Goal: Complete application form: Complete application form

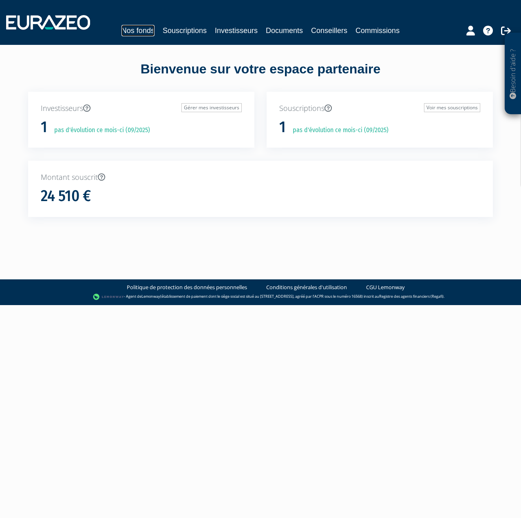
click at [137, 32] on link "Nos fonds" at bounding box center [137, 30] width 33 height 11
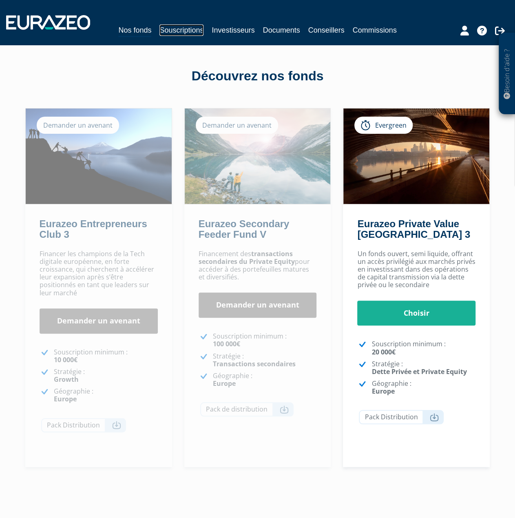
click at [174, 29] on link "Souscriptions" at bounding box center [181, 29] width 44 height 11
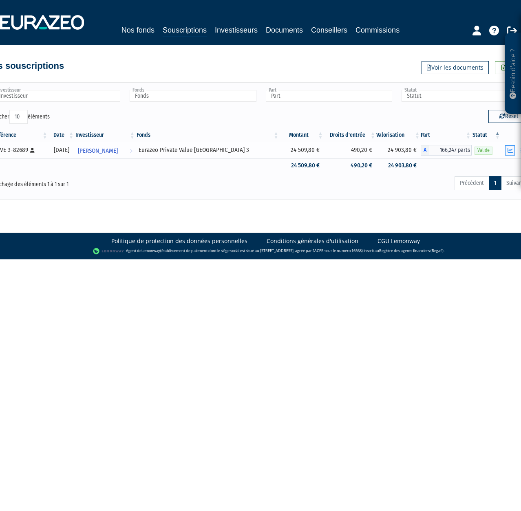
click at [508, 150] on icon "button" at bounding box center [509, 150] width 5 height 5
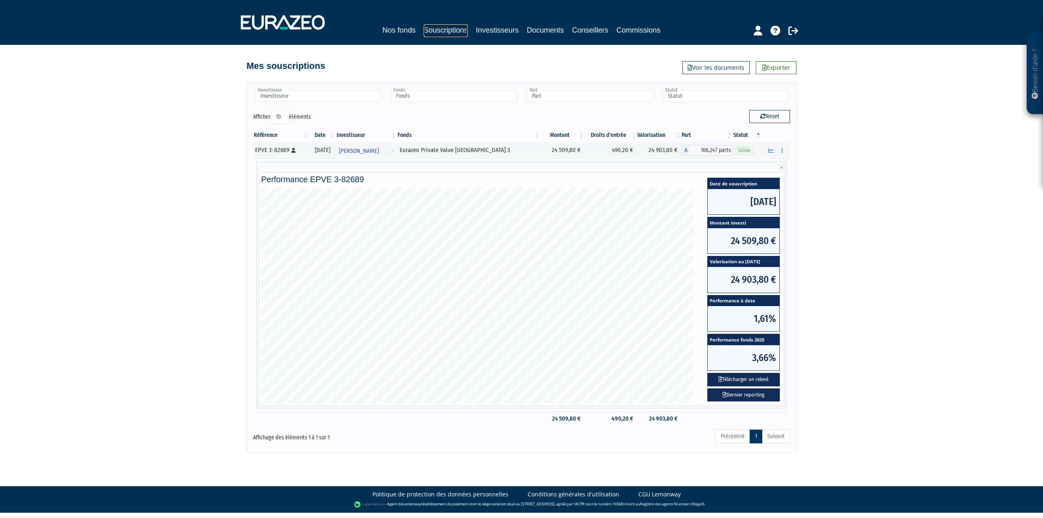
click at [438, 31] on link "Souscriptions" at bounding box center [446, 30] width 44 height 13
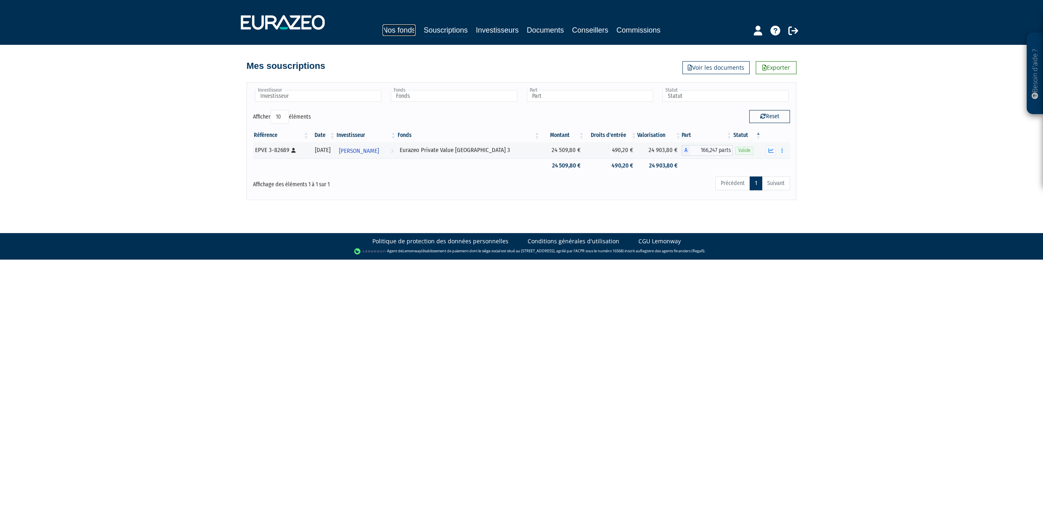
click at [392, 31] on link "Nos fonds" at bounding box center [399, 29] width 33 height 11
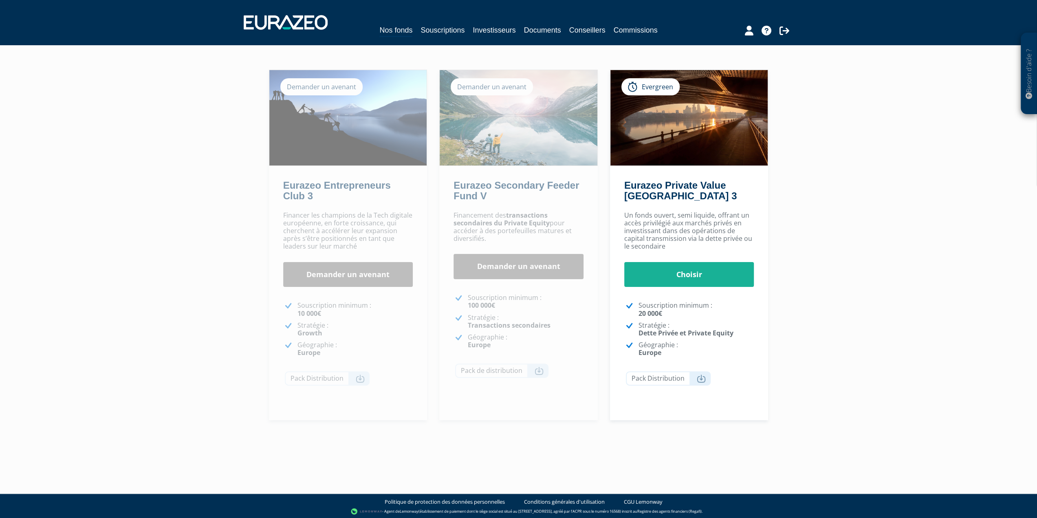
scroll to position [40, 0]
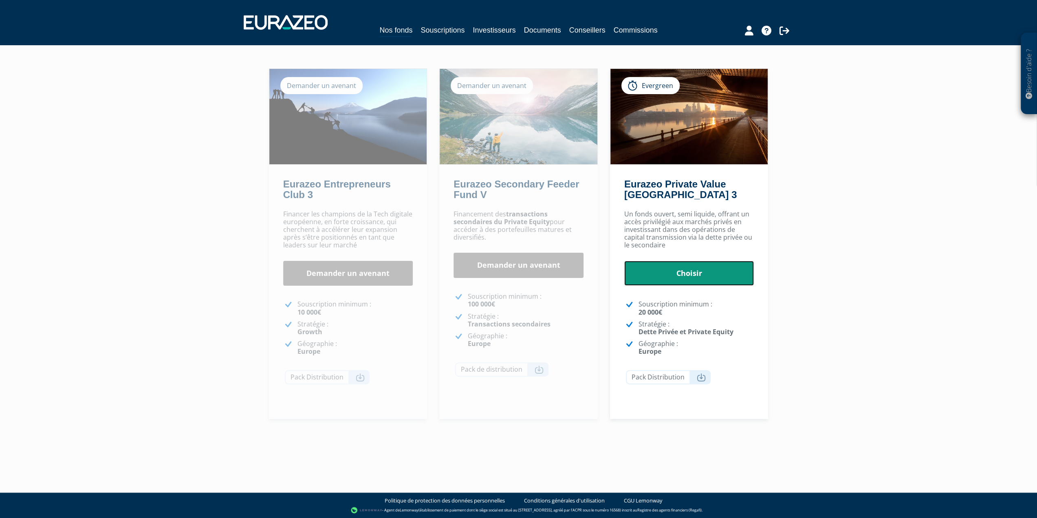
click at [695, 273] on link "Choisir" at bounding box center [689, 273] width 130 height 25
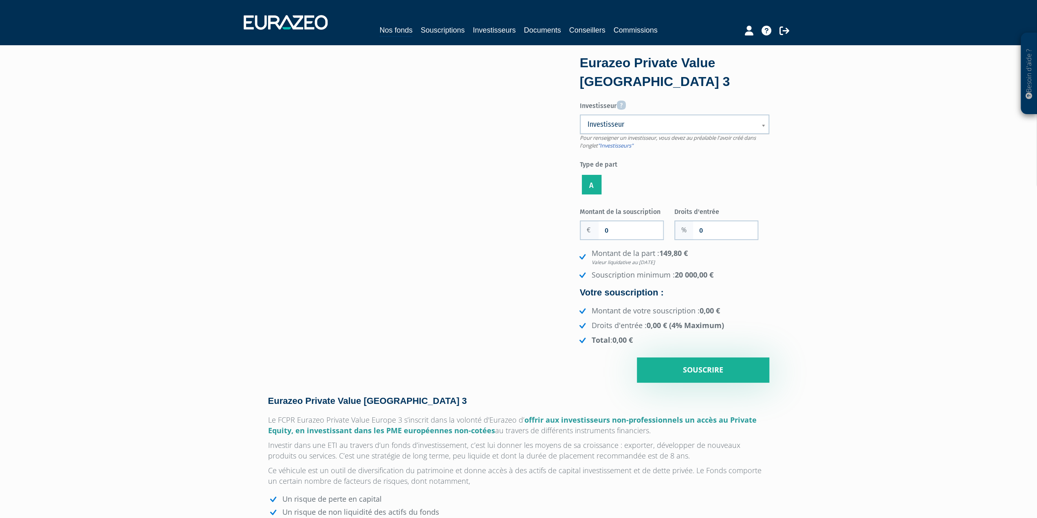
click at [679, 132] on link "Investisseur" at bounding box center [674, 125] width 189 height 20
click at [639, 183] on ul "A" at bounding box center [674, 184] width 189 height 23
click at [506, 31] on link "Investisseurs" at bounding box center [494, 29] width 43 height 11
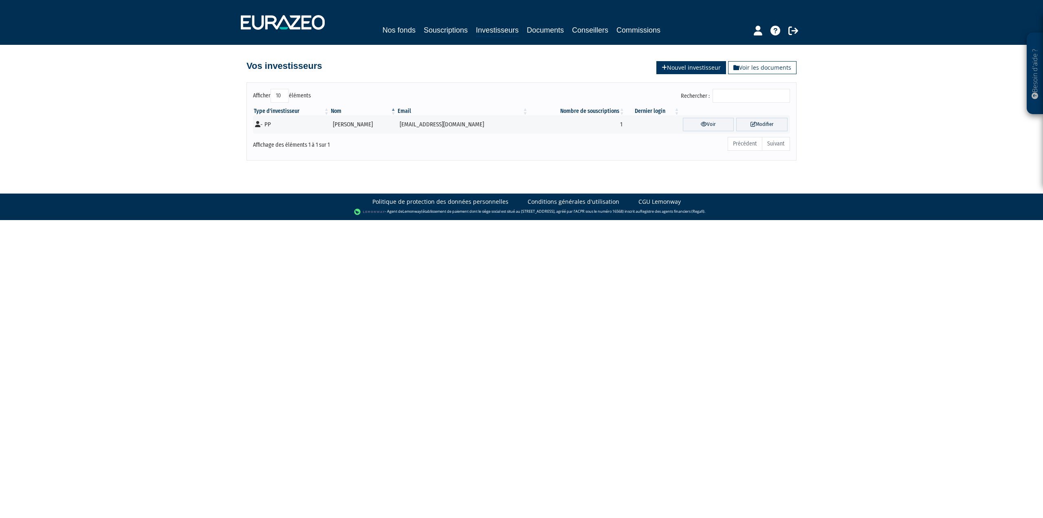
click at [690, 70] on link "Nouvel investisseur" at bounding box center [691, 67] width 70 height 13
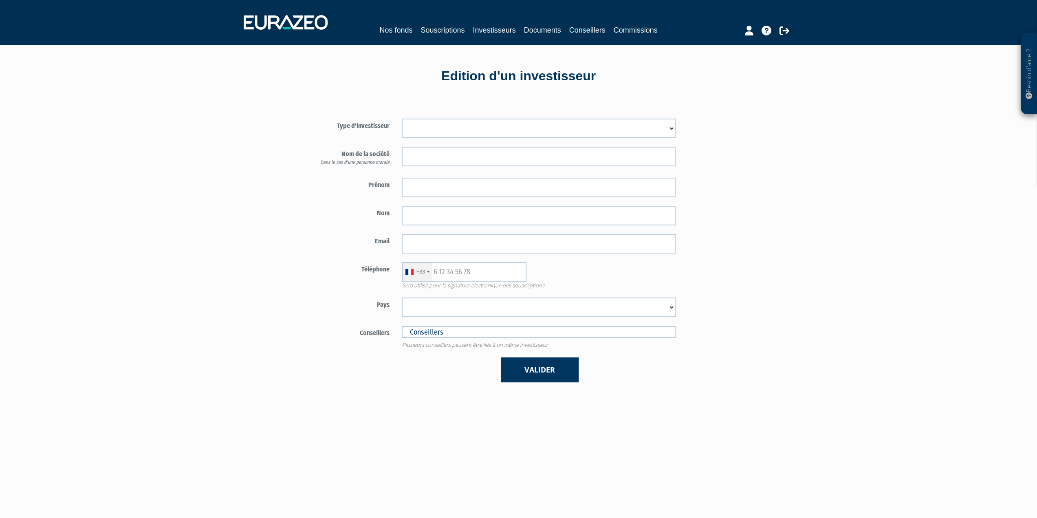
click at [509, 125] on select "Mr Mme Société" at bounding box center [539, 129] width 274 height 20
select select "1"
click at [402, 119] on select "Mr Mme Société" at bounding box center [539, 129] width 274 height 20
click at [467, 152] on input "text" at bounding box center [539, 157] width 274 height 20
click at [427, 191] on input "text" at bounding box center [539, 188] width 274 height 20
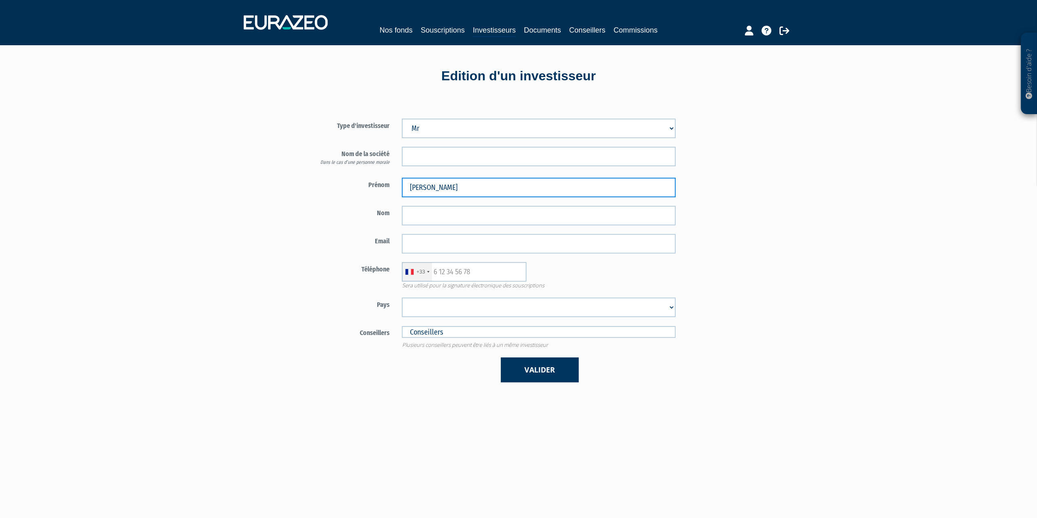
type input "Nicolas"
click at [427, 211] on input "text" at bounding box center [539, 216] width 274 height 20
type input "VIE"
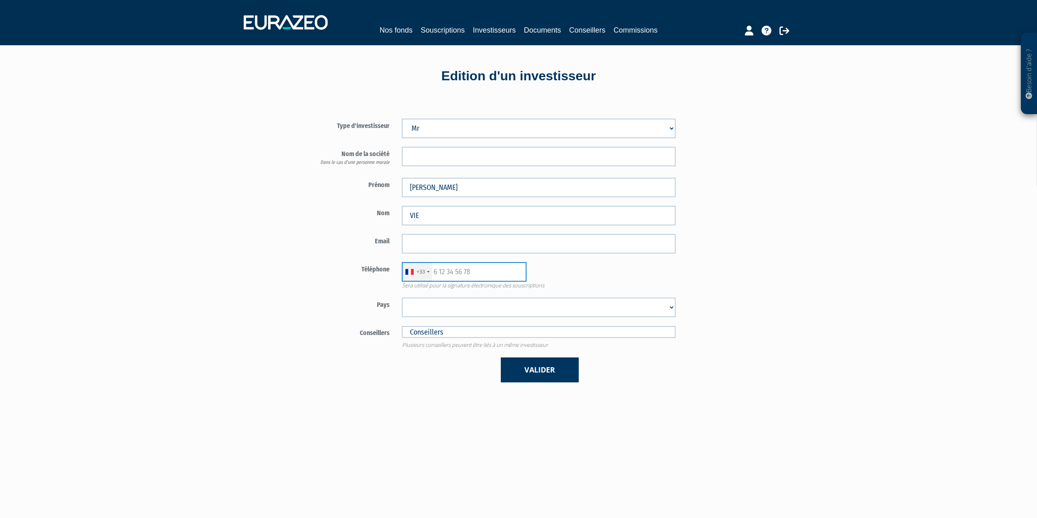
click at [458, 276] on input "text" at bounding box center [464, 272] width 125 height 20
paste input "0781997717"
click at [438, 272] on input "0781997717" at bounding box center [464, 272] width 125 height 20
click at [447, 255] on form "Type d'investisseur Mr Mme Société" at bounding box center [491, 251] width 381 height 264
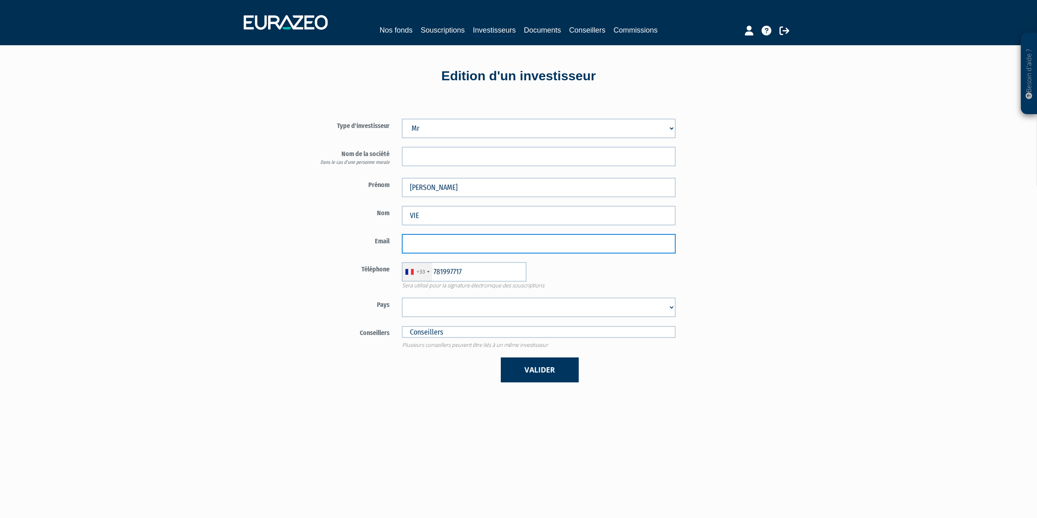
click at [455, 244] on input "email" at bounding box center [539, 244] width 274 height 20
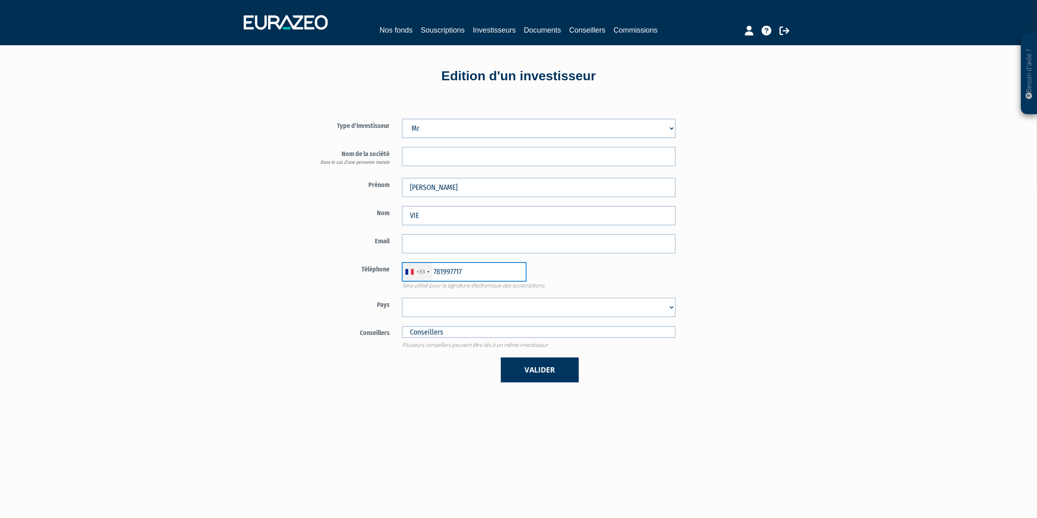
drag, startPoint x: 432, startPoint y: 271, endPoint x: 438, endPoint y: 272, distance: 6.1
click at [432, 271] on input "781997717" at bounding box center [464, 272] width 125 height 20
type input "0781997717"
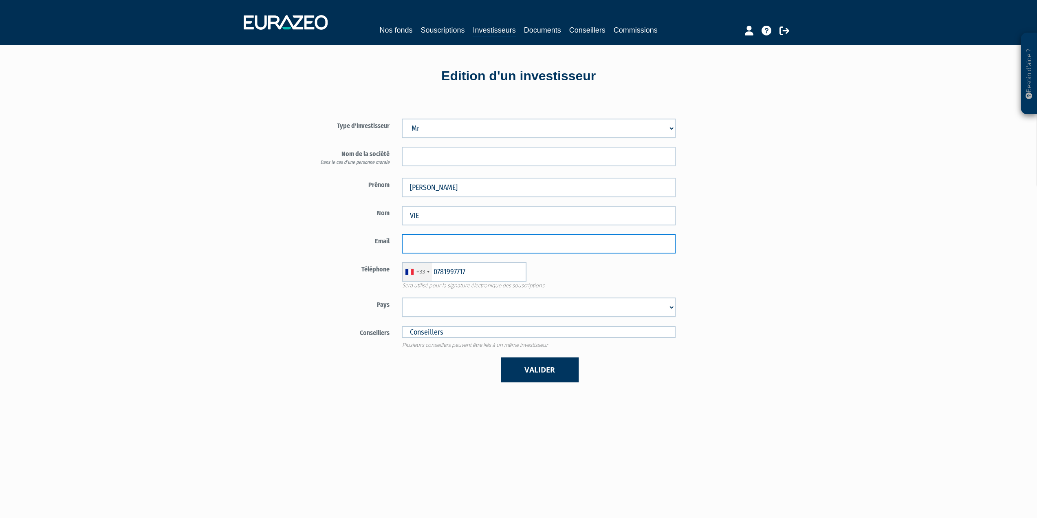
click at [465, 238] on input "email" at bounding box center [539, 244] width 274 height 20
paste input "nicolasvie88@gmail.com"
type input "nicolasvie88@gmail.com"
click at [424, 336] on input "text" at bounding box center [539, 332] width 274 height 12
click at [425, 311] on select "Afghanistan Afrique du Sud Albanie Algérie Allemagne Andorre Angola Anguilla An…" at bounding box center [539, 307] width 274 height 20
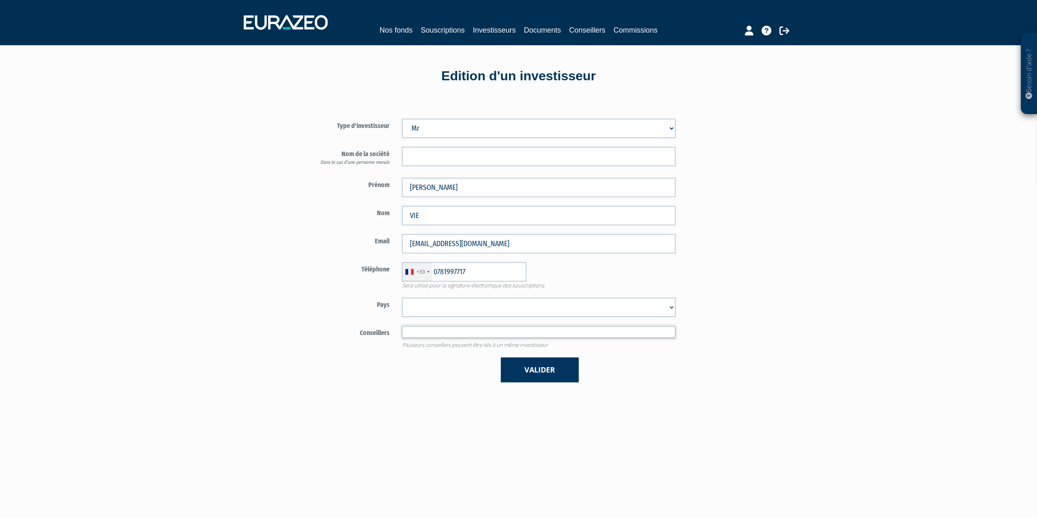
type input "Conseillers"
click at [381, 350] on form "Type d'investisseur Mr Mme Société" at bounding box center [491, 251] width 381 height 264
click at [561, 365] on button "Valider" at bounding box center [540, 369] width 78 height 25
click at [477, 306] on select "Afghanistan Afrique du Sud Albanie Algérie Allemagne Andorre Angola Anguilla An…" at bounding box center [539, 307] width 274 height 20
select select "75"
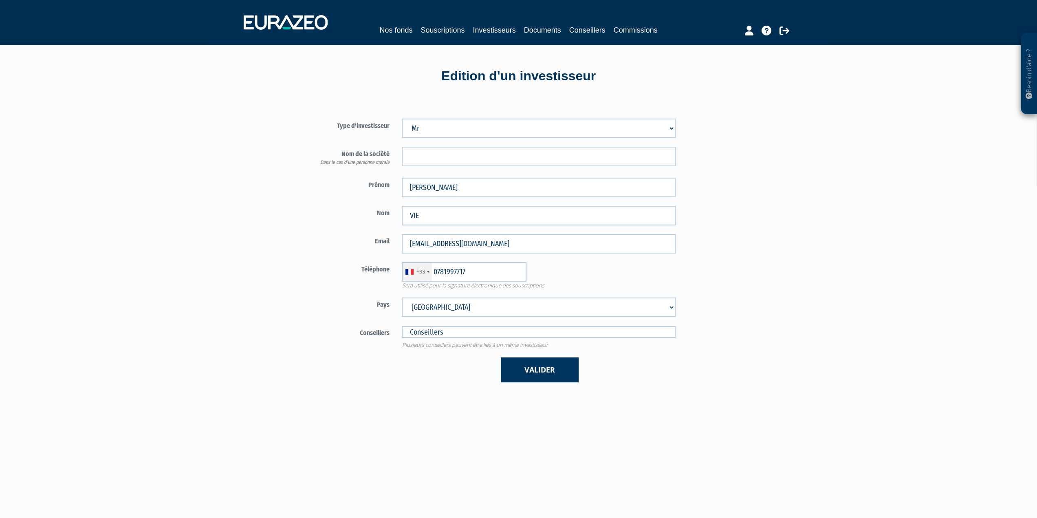
click at [402, 297] on select "Afghanistan Afrique du Sud Albanie Algérie Allemagne Andorre Angola Anguilla An…" at bounding box center [539, 307] width 274 height 20
click at [540, 375] on button "Valider" at bounding box center [540, 369] width 78 height 25
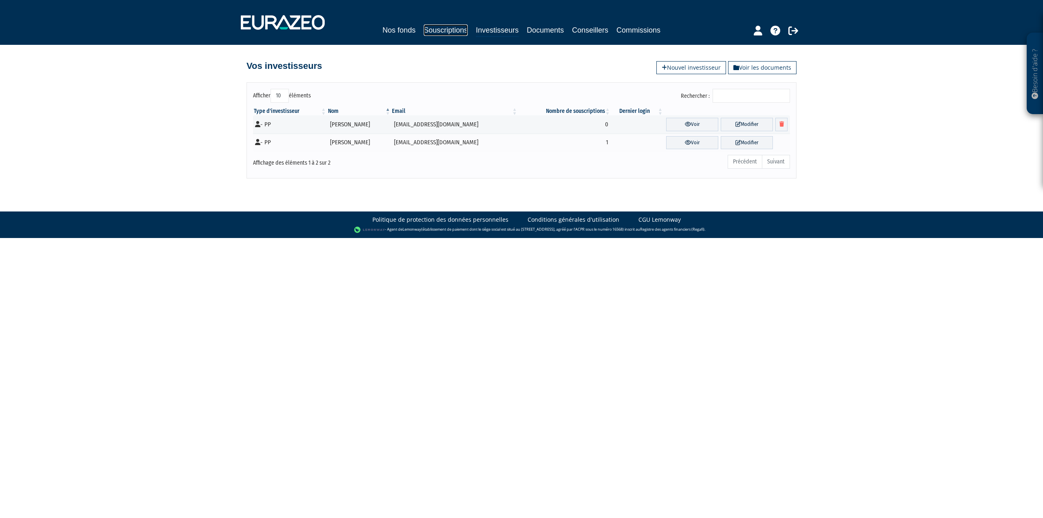
click at [448, 27] on link "Souscriptions" at bounding box center [446, 29] width 44 height 11
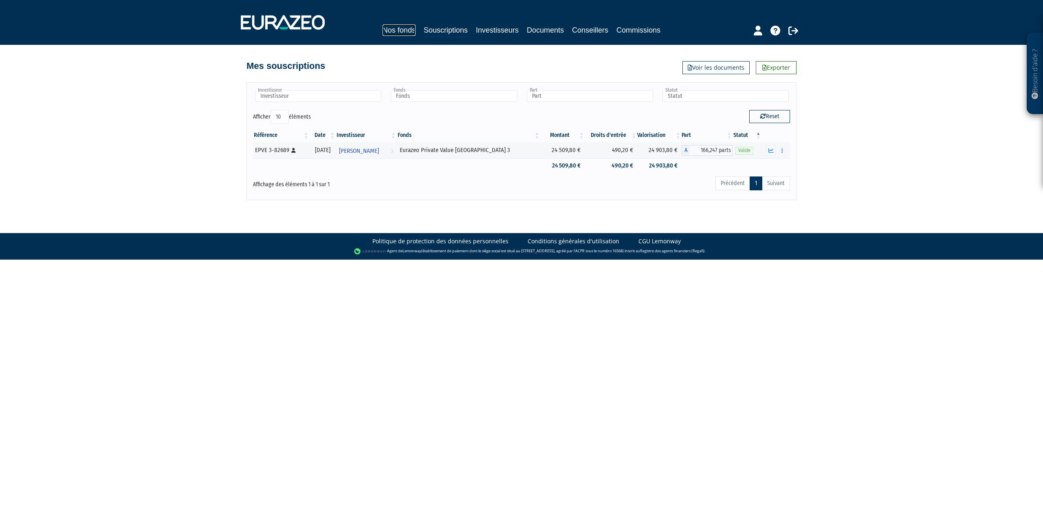
click at [394, 29] on link "Nos fonds" at bounding box center [399, 29] width 33 height 11
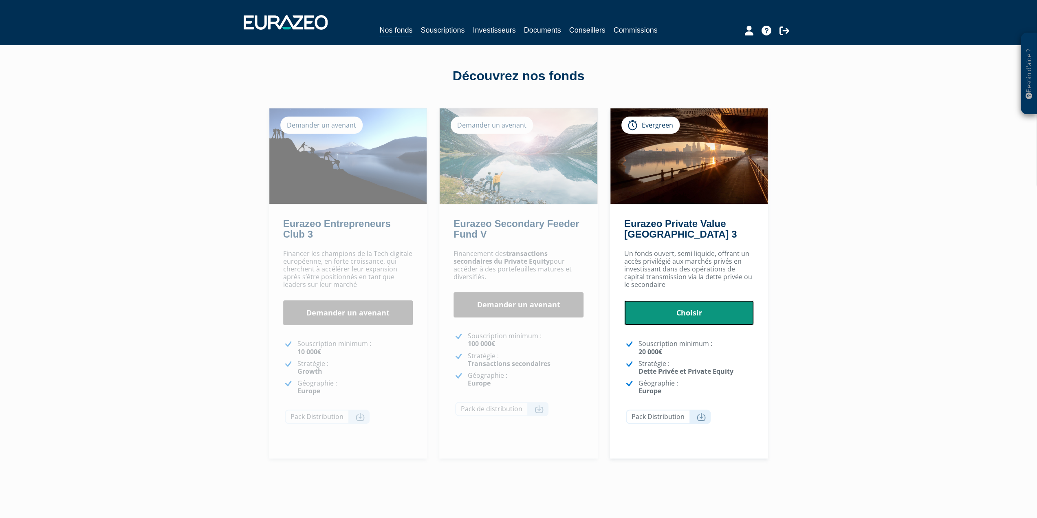
click at [702, 310] on link "Choisir" at bounding box center [689, 312] width 130 height 25
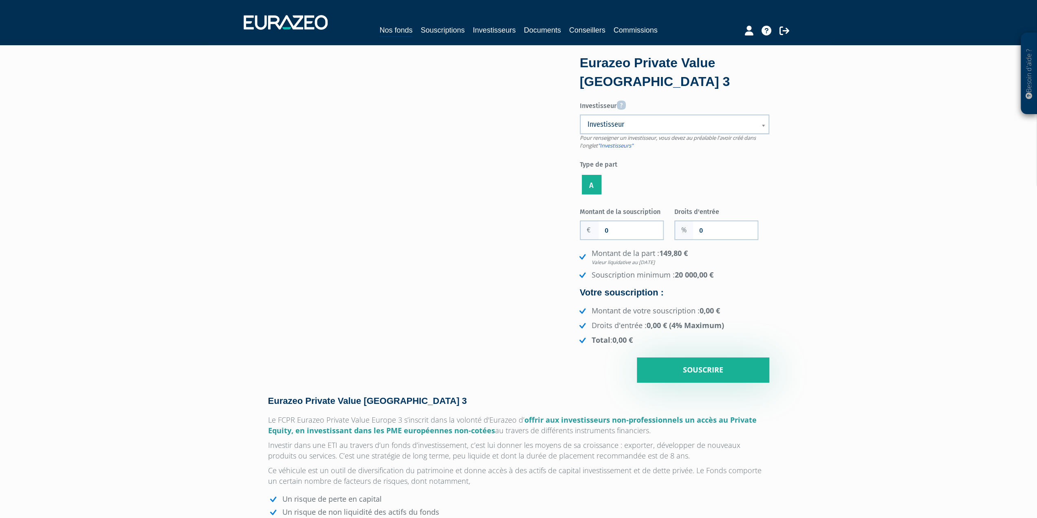
click at [625, 124] on span "Investisseur" at bounding box center [669, 124] width 163 height 10
click at [623, 165] on li "VIE Nicolas" at bounding box center [674, 163] width 185 height 10
click at [611, 231] on input "0" at bounding box center [631, 230] width 64 height 18
type input "20 000"
click at [623, 202] on form "Eurazeo Private Value Europe 3 Investisseur Pour renseigner un investisseur, vo…" at bounding box center [674, 218] width 189 height 329
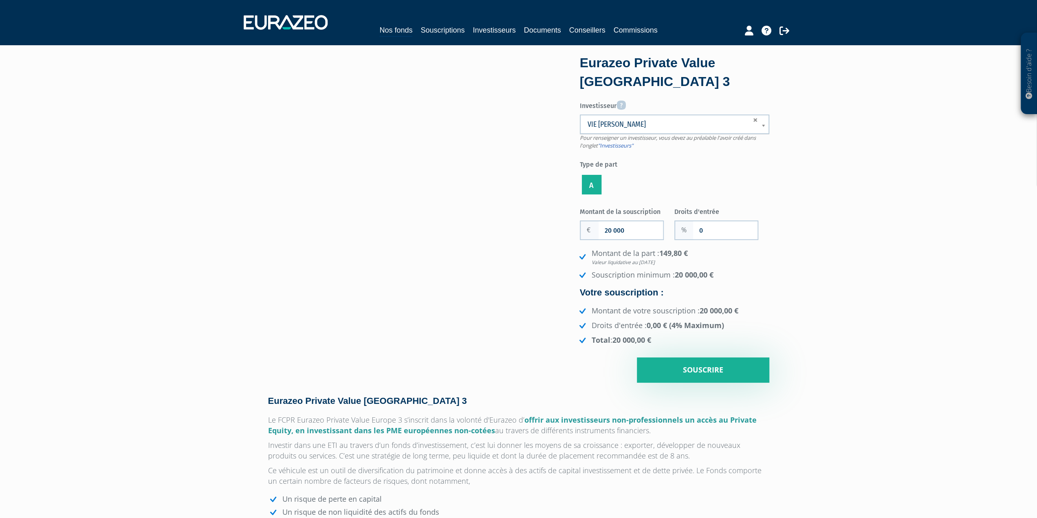
drag, startPoint x: 698, startPoint y: 180, endPoint x: 719, endPoint y: 218, distance: 43.8
click at [697, 180] on ul "A" at bounding box center [674, 184] width 189 height 23
click at [712, 229] on input "0" at bounding box center [725, 230] width 64 height 18
type input "3"
click at [721, 253] on li "Montant de la part : 149,80 € Valeur liquidative au 22/08/2025" at bounding box center [673, 257] width 192 height 18
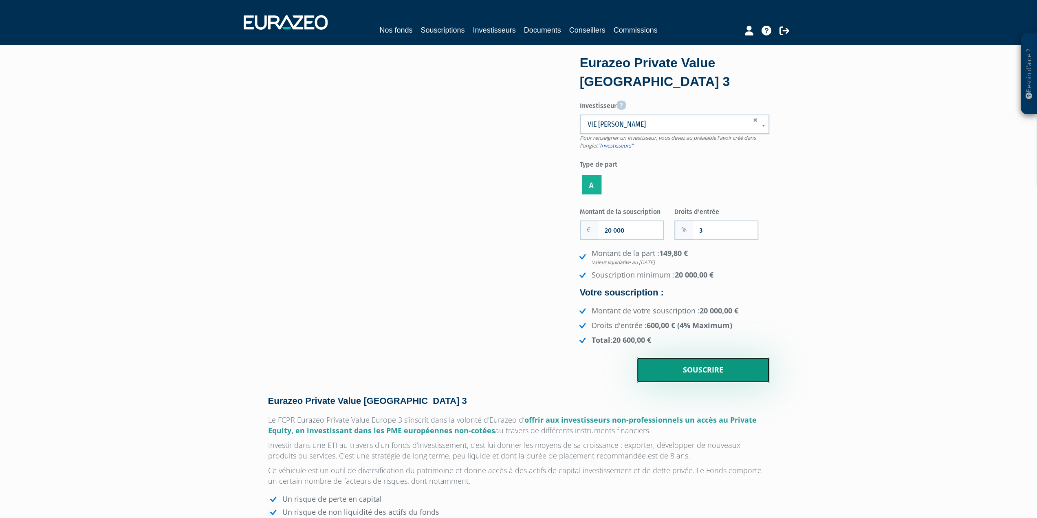
click at [691, 370] on input "Souscrire" at bounding box center [703, 369] width 132 height 25
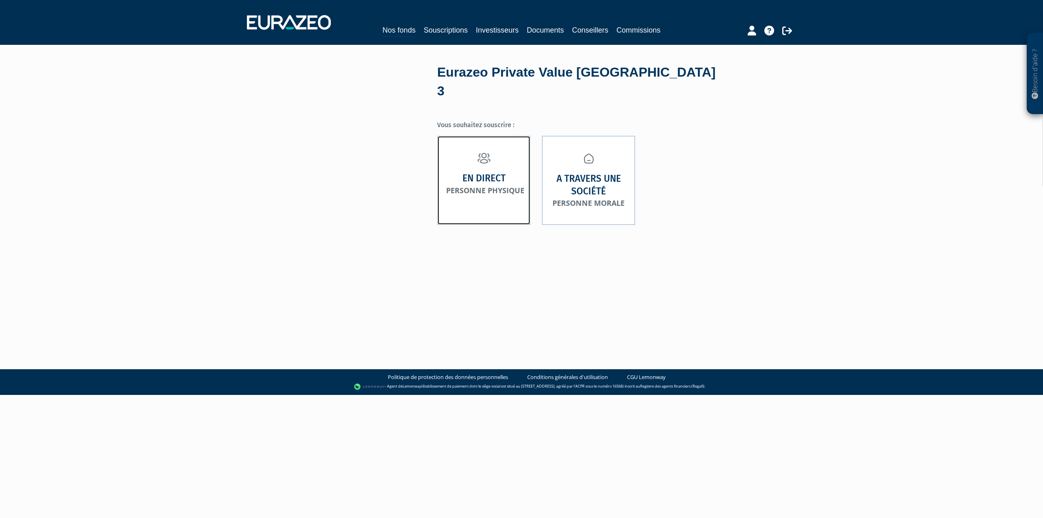
click at [487, 185] on small "Personne physique" at bounding box center [485, 190] width 78 height 10
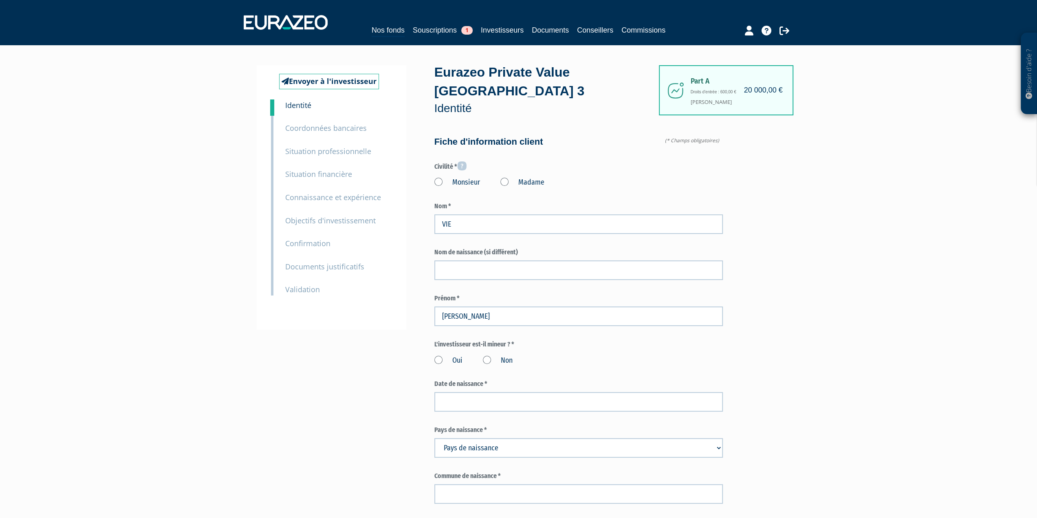
click at [438, 182] on label "Monsieur" at bounding box center [457, 182] width 46 height 11
click at [0, 0] on input "Monsieur" at bounding box center [0, 0] width 0 height 0
click at [487, 358] on label "Non" at bounding box center [498, 360] width 30 height 11
click at [0, 0] on input "Non" at bounding box center [0, 0] width 0 height 0
click at [459, 398] on input at bounding box center [578, 402] width 288 height 20
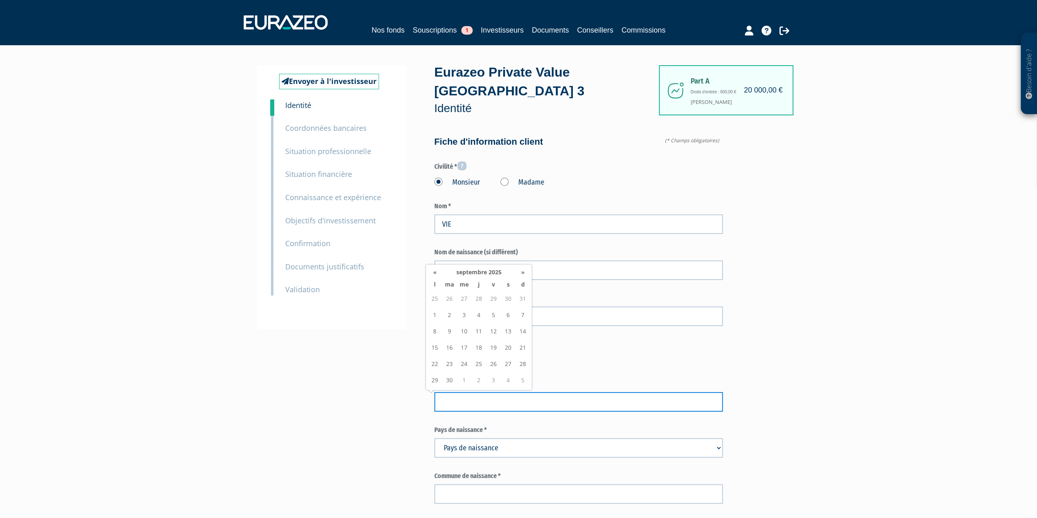
paste input "27/12/1988"
type input "27/12/1988"
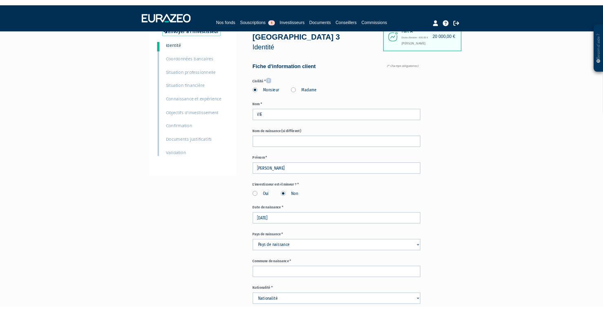
scroll to position [122, 0]
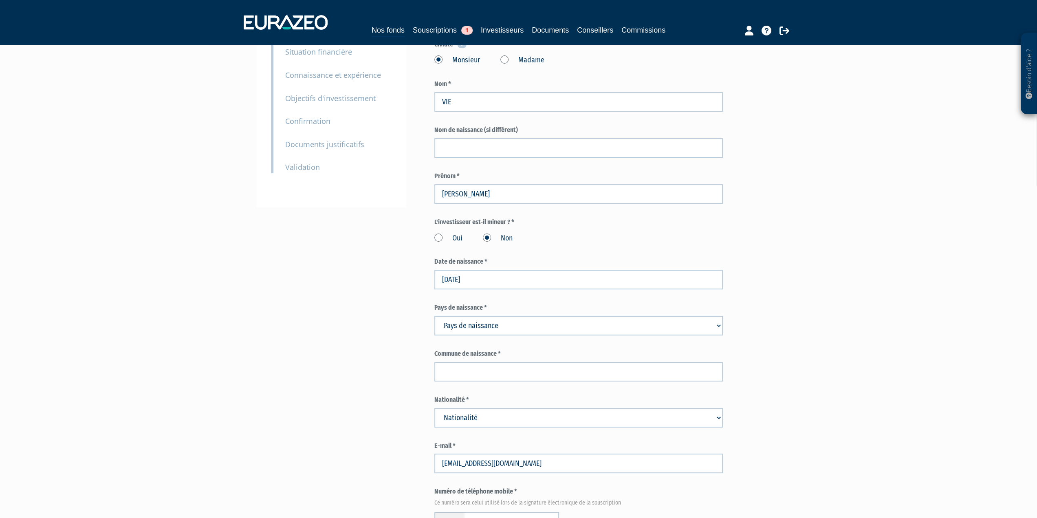
click at [481, 328] on select "Pays de naissance Afghanistan Afrique du Sud Albanie Algérie Allemagne Andorre" at bounding box center [578, 326] width 288 height 20
select select "75"
click at [434, 316] on select "Pays de naissance Afghanistan Afrique du Sud Albanie Algérie Allemagne Andorre" at bounding box center [578, 326] width 288 height 20
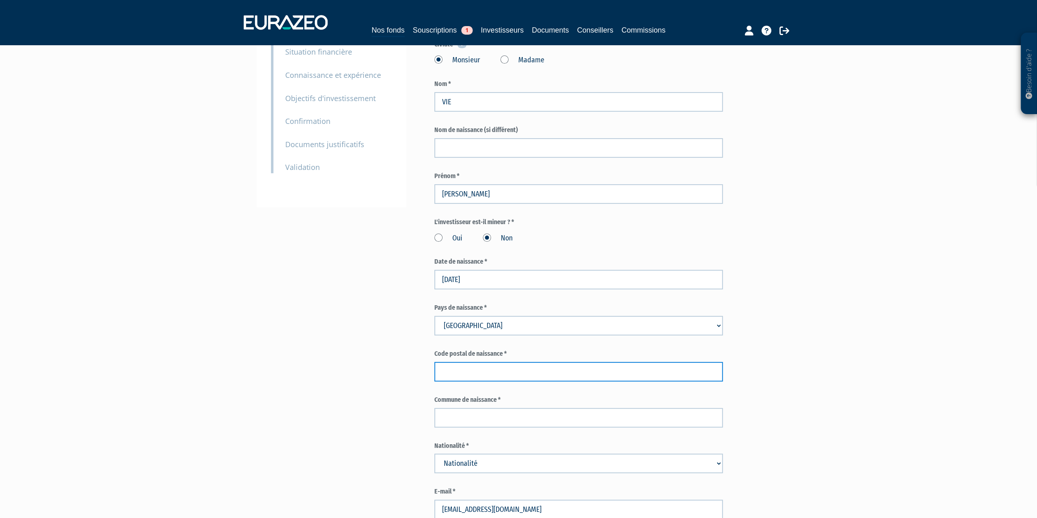
click at [487, 367] on input "text" at bounding box center [578, 372] width 288 height 20
type input "92"
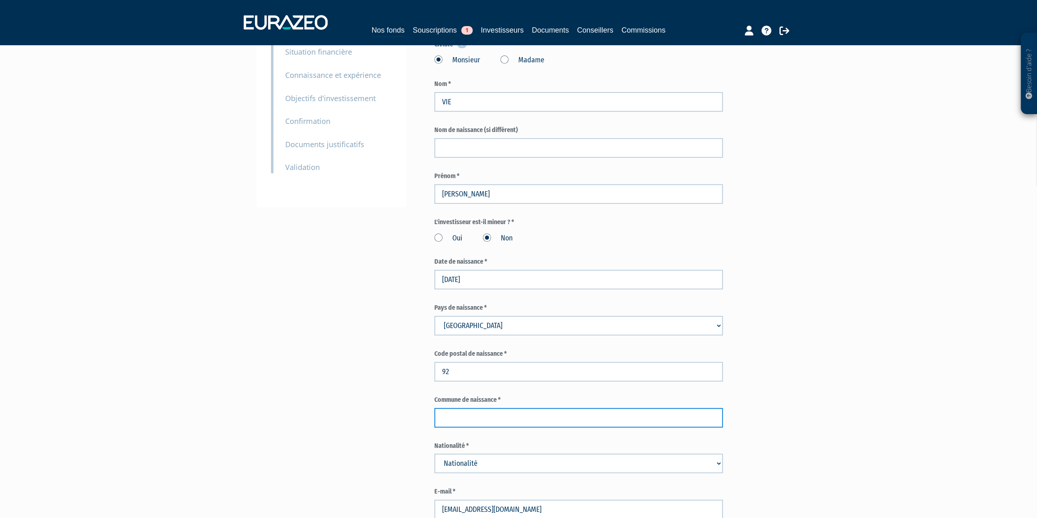
drag, startPoint x: 457, startPoint y: 416, endPoint x: 457, endPoint y: 411, distance: 4.9
click at [457, 416] on input "text" at bounding box center [578, 418] width 288 height 20
paste input "Boulogne Billancourt"
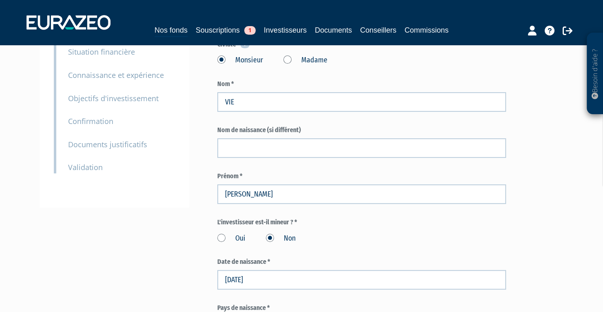
type input "Boulogne Billancourt"
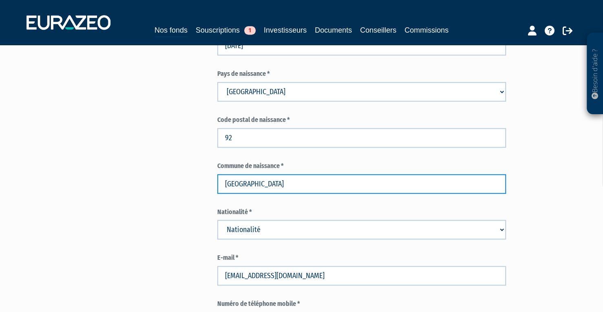
scroll to position [361, 0]
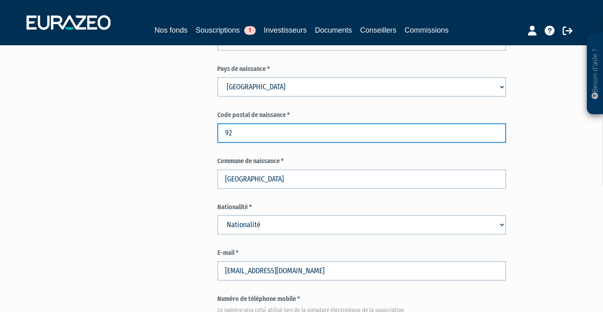
drag, startPoint x: 255, startPoint y: 137, endPoint x: 215, endPoint y: 135, distance: 40.4
click at [215, 135] on div "Envoyer à l'investisseur 1 Identité 2 Coordonnées bancaires 3 Situation profess…" at bounding box center [302, 286] width 512 height 1165
paste input "012"
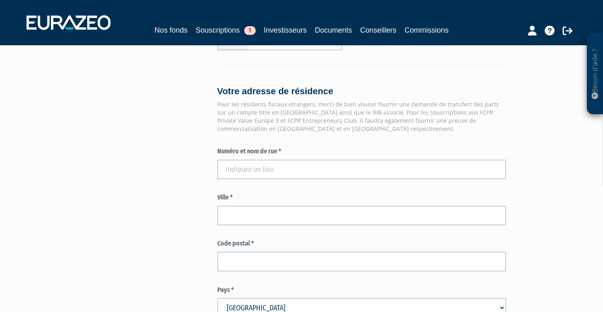
scroll to position [666, 0]
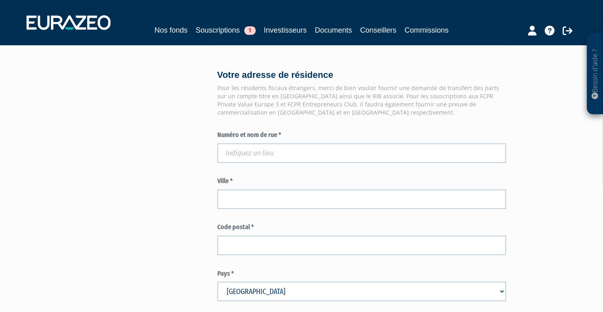
type input "92012"
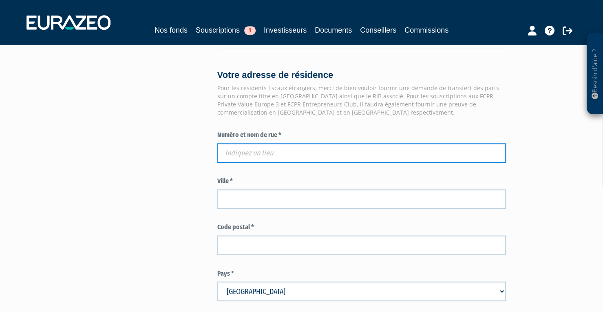
click at [256, 154] on input "text" at bounding box center [361, 153] width 288 height 20
paste input "23 RUE VICTOR HUGO"
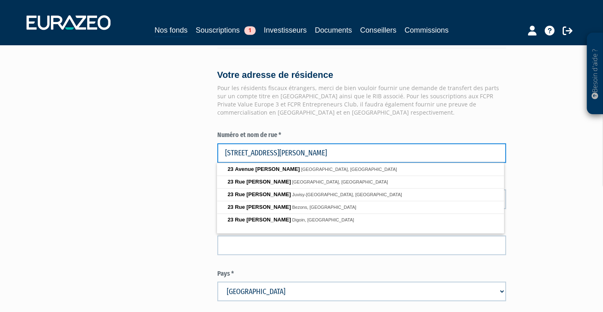
type input "23 RUE VICTOR HUGO"
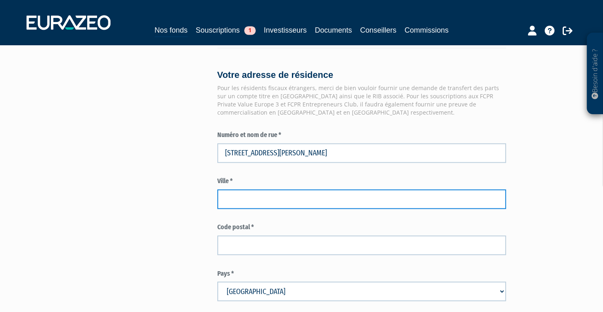
click at [236, 201] on input "text" at bounding box center [361, 199] width 288 height 20
paste input "VILLEURBANNE"
type input "VILLEURBANNE"
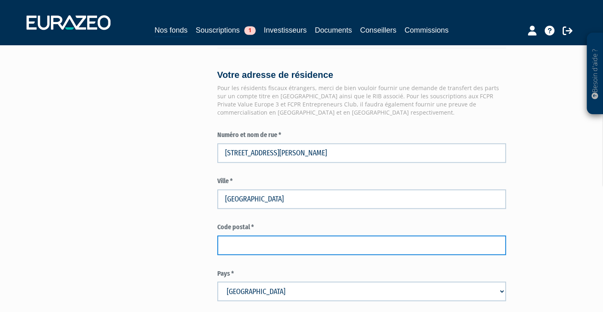
click at [237, 251] on input "text" at bounding box center [361, 245] width 288 height 20
paste input "69100"
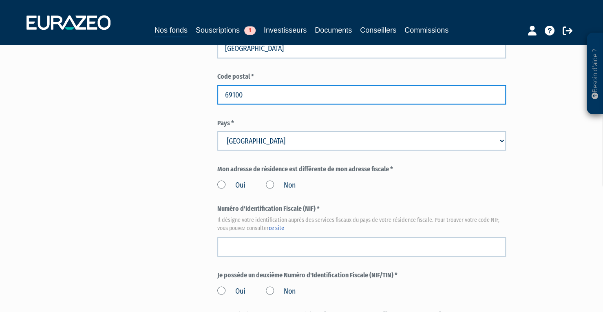
scroll to position [817, 0]
type input "69100"
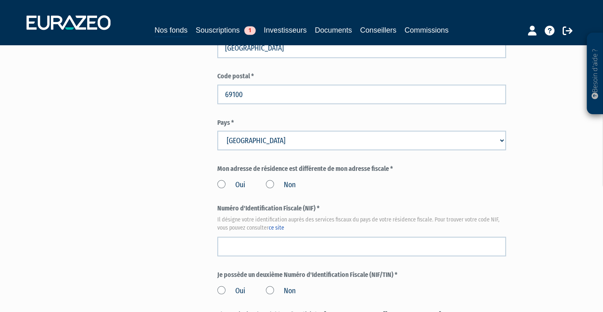
click at [269, 187] on label "Non" at bounding box center [281, 184] width 30 height 11
click at [0, 0] on input "Non" at bounding box center [0, 0] width 0 height 0
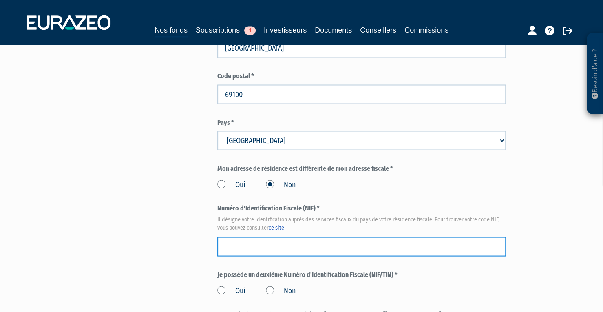
click at [274, 243] on input "text" at bounding box center [361, 246] width 288 height 20
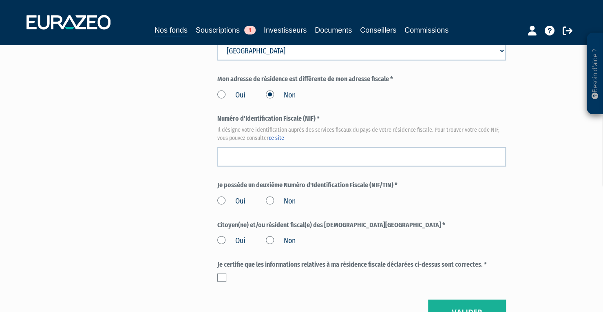
scroll to position [906, 0]
click at [268, 198] on label "Non" at bounding box center [281, 201] width 30 height 11
click at [0, 0] on input "Non" at bounding box center [0, 0] width 0 height 0
click at [270, 237] on label "Non" at bounding box center [281, 240] width 30 height 11
click at [0, 0] on input "Non" at bounding box center [0, 0] width 0 height 0
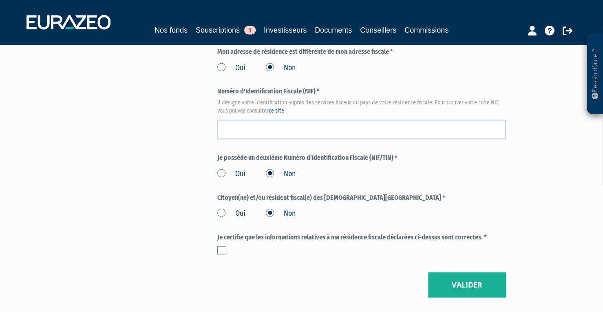
scroll to position [934, 0]
click at [220, 248] on label at bounding box center [221, 249] width 9 height 8
click at [0, 0] on input "checkbox" at bounding box center [0, 0] width 0 height 0
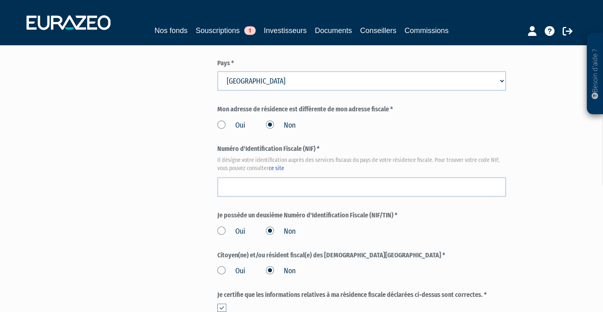
scroll to position [875, 0]
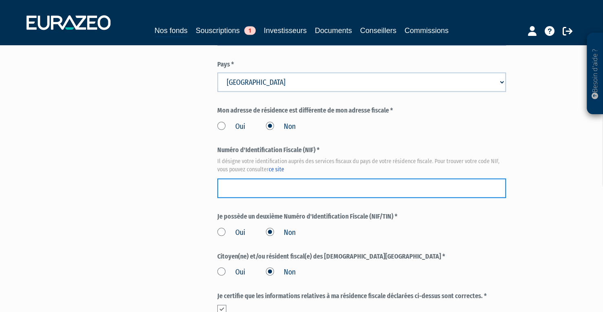
click at [244, 186] on input "text" at bounding box center [361, 188] width 288 height 20
paste input "30 04 802 336 207"
click at [225, 188] on input "30 04 802 336 207" at bounding box center [361, 188] width 288 height 20
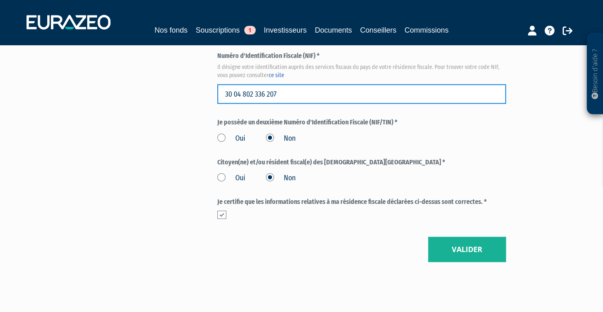
scroll to position [969, 0]
type input "30 04 802 336 207"
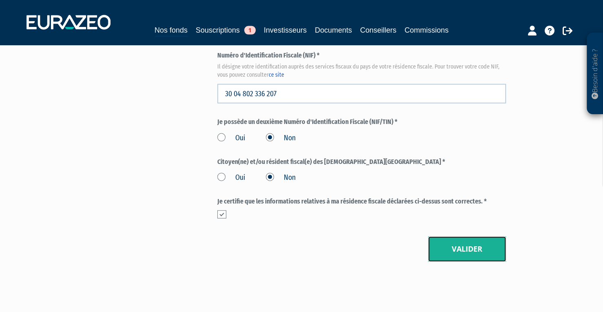
click at [469, 242] on button "Valider" at bounding box center [467, 248] width 78 height 25
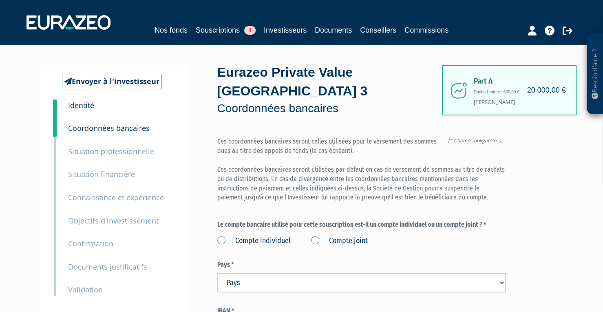
click at [221, 240] on label "Compte individuel" at bounding box center [253, 241] width 73 height 11
click at [0, 0] on individuel "Compte individuel" at bounding box center [0, 0] width 0 height 0
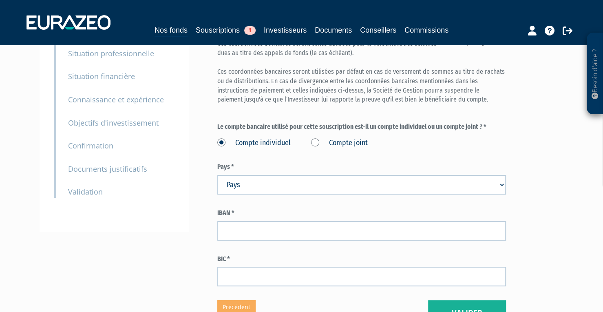
click at [272, 187] on select "Pays Afghanistan Afrique du Sud Albanie Algérie Allemagne Andorre" at bounding box center [361, 185] width 288 height 20
select select "75"
click at [217, 175] on select "Pays Afghanistan Afrique du Sud Albanie Algérie Allemagne Andorre" at bounding box center [361, 185] width 288 height 20
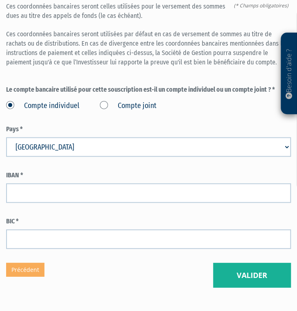
scroll to position [473, 0]
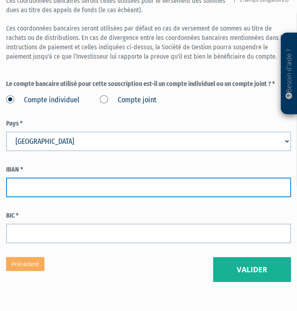
click at [162, 178] on input "text" at bounding box center [148, 188] width 285 height 20
paste input "FR76 3000 3004 1600 0509 4783 879"
type input "FR76 3000 3004 1600 0509 4783 879"
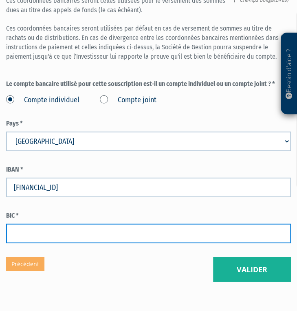
click at [175, 224] on input "text" at bounding box center [148, 234] width 285 height 20
paste input "SOGEFRPP"
type input "SOGEFRPP"
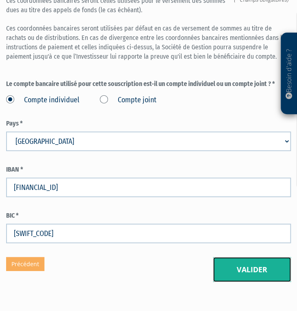
click at [255, 257] on button "Valider" at bounding box center [252, 269] width 78 height 25
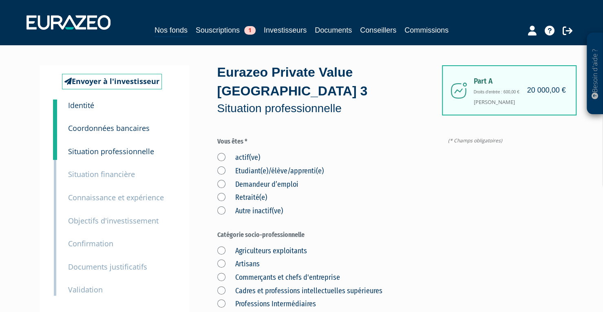
click at [225, 154] on label "actif(ve)" at bounding box center [238, 157] width 43 height 11
click at [0, 0] on input "actif(ve)" at bounding box center [0, 0] width 0 height 0
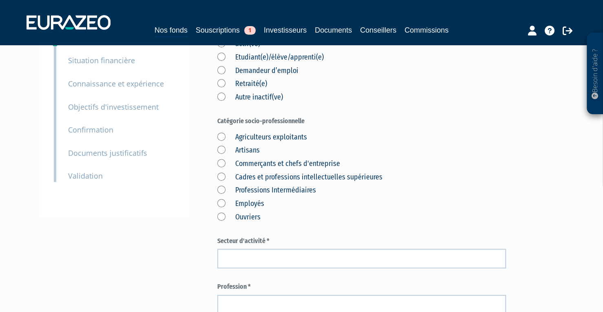
scroll to position [120, 0]
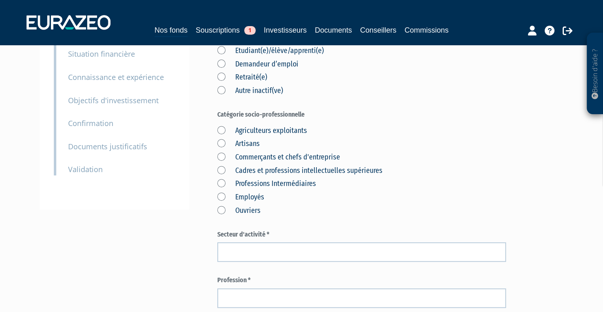
click at [220, 172] on label "Cadres et professions intellectuelles supérieures" at bounding box center [299, 170] width 165 height 11
click at [0, 0] on supérieures "Cadres et professions intellectuelles supérieures" at bounding box center [0, 0] width 0 height 0
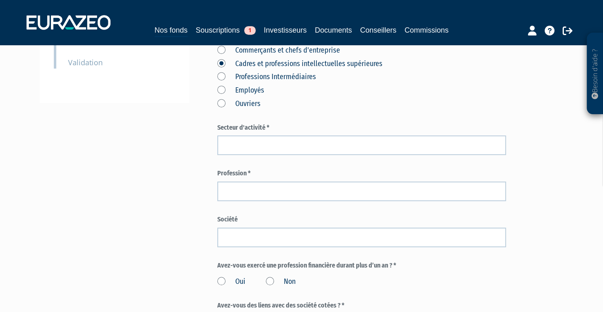
scroll to position [229, 0]
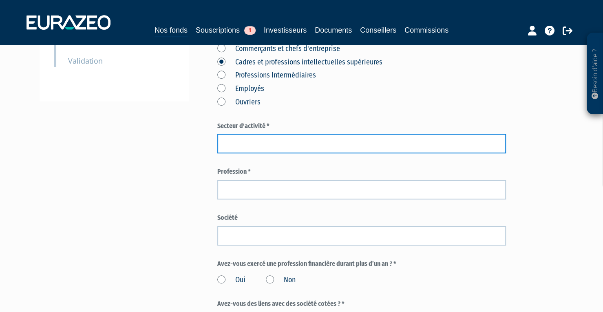
click at [241, 145] on input "text" at bounding box center [361, 144] width 288 height 20
type input "Conseil aux entreprises"
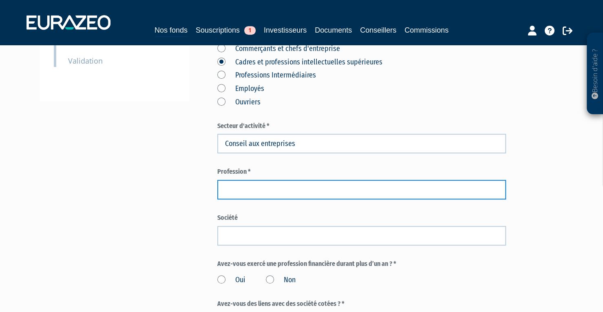
click at [239, 191] on input "text" at bounding box center [361, 190] width 288 height 20
type input "Senior Manager"
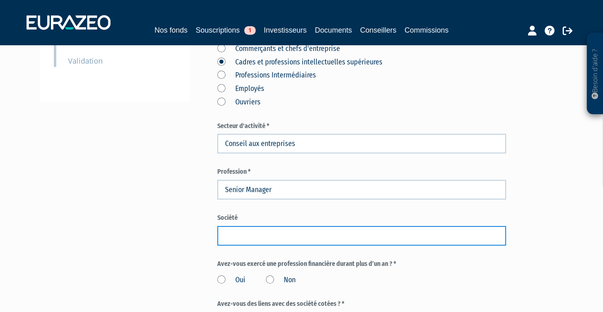
click at [242, 233] on input "text" at bounding box center [361, 236] width 288 height 20
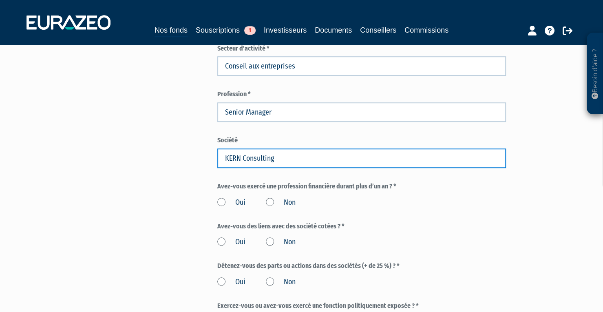
scroll to position [307, 0]
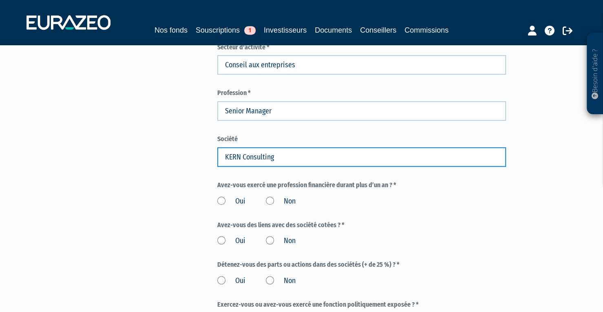
type input "KERN Consulting"
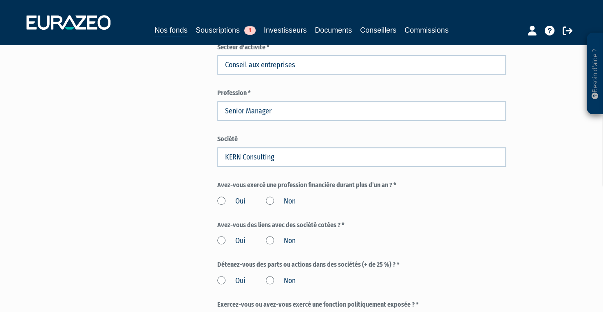
click at [266, 201] on label "Non" at bounding box center [281, 201] width 30 height 11
click at [0, 0] on input "Non" at bounding box center [0, 0] width 0 height 0
click at [267, 242] on label "Non" at bounding box center [281, 241] width 30 height 11
click at [0, 0] on input "Non" at bounding box center [0, 0] width 0 height 0
click at [269, 281] on label "Non" at bounding box center [281, 280] width 30 height 11
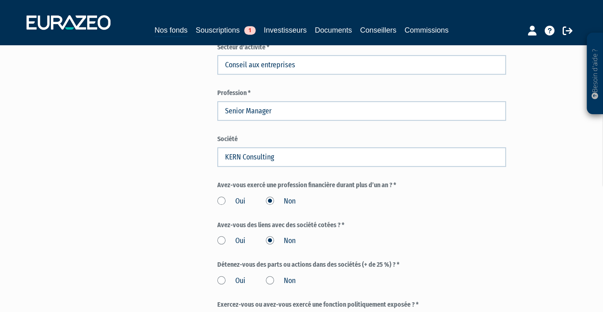
click at [0, 0] on input "Non" at bounding box center [0, 0] width 0 height 0
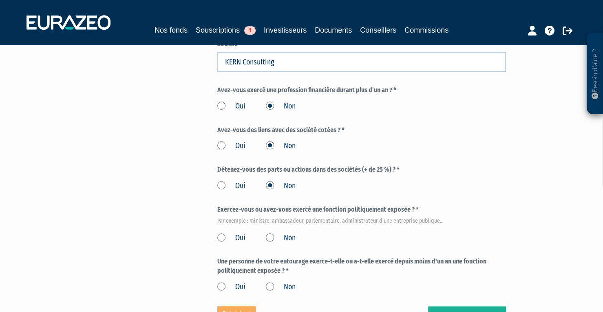
scroll to position [403, 0]
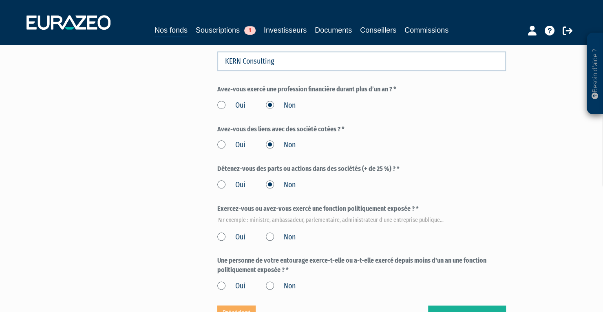
click at [268, 237] on label "Non" at bounding box center [281, 237] width 30 height 11
click at [0, 0] on input "Non" at bounding box center [0, 0] width 0 height 0
click at [270, 284] on label "Non" at bounding box center [281, 286] width 30 height 11
click at [0, 0] on input "Non" at bounding box center [0, 0] width 0 height 0
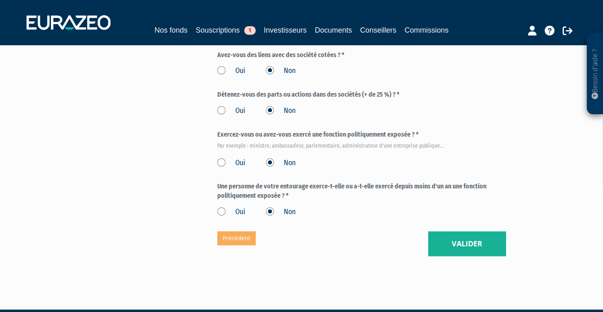
scroll to position [478, 0]
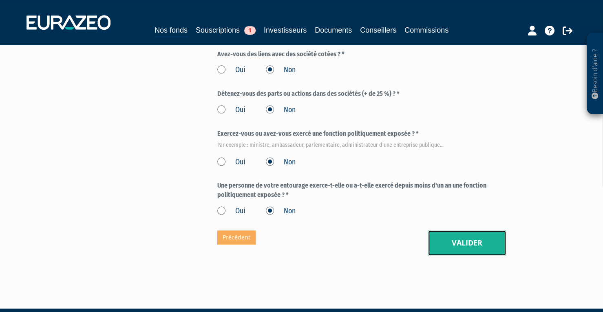
click at [297, 247] on button "Valider" at bounding box center [467, 242] width 78 height 25
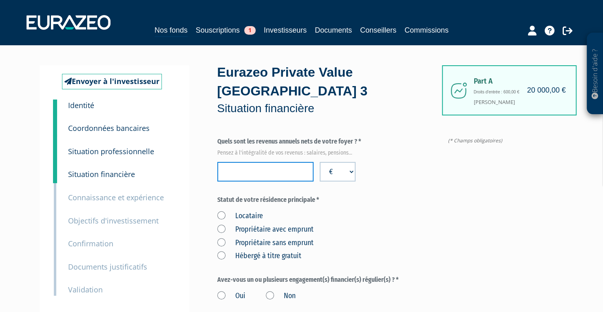
click at [292, 171] on input "number" at bounding box center [265, 172] width 96 height 20
click at [220, 229] on label "Propriétaire avec emprunt" at bounding box center [265, 229] width 96 height 11
click at [0, 0] on emprunt "Propriétaire avec emprunt" at bounding box center [0, 0] width 0 height 0
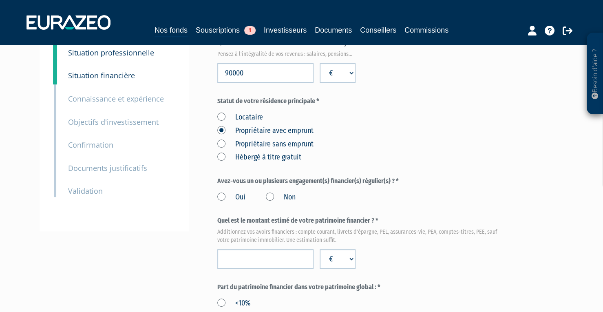
scroll to position [104, 0]
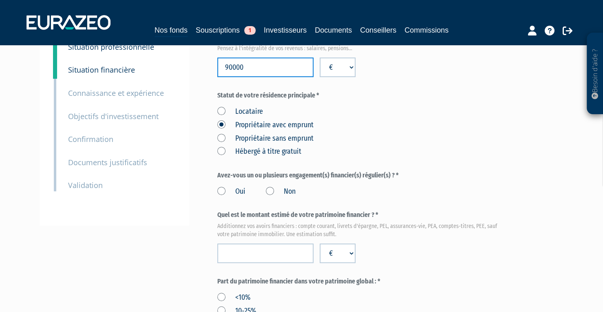
drag, startPoint x: 249, startPoint y: 70, endPoint x: 214, endPoint y: 68, distance: 34.3
click at [214, 68] on div "Envoyer à l'investisseur 1 Identité 2 Coordonnées bancaires 3 Situation profess…" at bounding box center [302, 314] width 512 height 706
type input "85000"
click at [219, 192] on label "Oui" at bounding box center [231, 191] width 28 height 11
click at [0, 0] on input "Oui" at bounding box center [0, 0] width 0 height 0
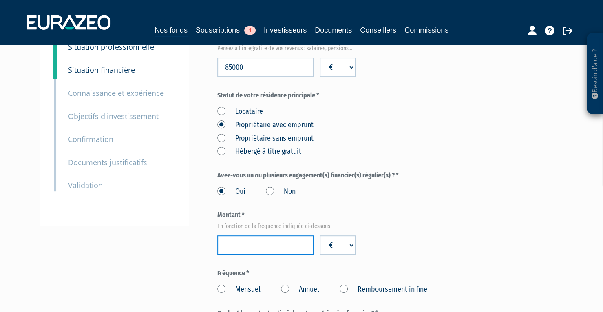
click at [243, 246] on input "number" at bounding box center [265, 245] width 96 height 20
type input "19000"
click at [286, 288] on label "Annuel" at bounding box center [300, 289] width 38 height 11
click at [0, 0] on Annuel "Annuel" at bounding box center [0, 0] width 0 height 0
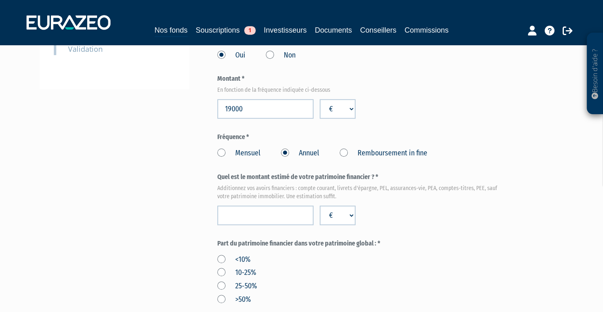
scroll to position [241, 0]
click at [252, 214] on input "number" at bounding box center [265, 215] width 96 height 20
drag, startPoint x: 253, startPoint y: 214, endPoint x: 218, endPoint y: 216, distance: 35.5
click at [218, 216] on input "60000" at bounding box center [265, 215] width 96 height 20
type input "40000"
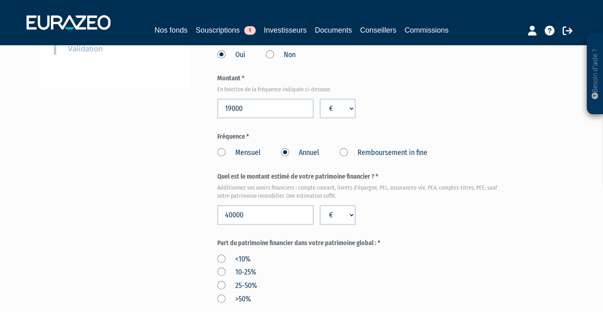
click at [222, 273] on label "10-25%" at bounding box center [236, 272] width 39 height 11
click at [0, 0] on input "10-25%" at bounding box center [0, 0] width 0 height 0
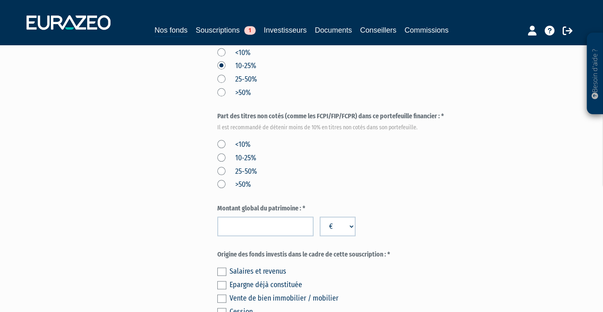
scroll to position [447, 0]
click at [219, 159] on label "10-25%" at bounding box center [236, 157] width 39 height 11
click at [0, 0] on input "10-25%" at bounding box center [0, 0] width 0 height 0
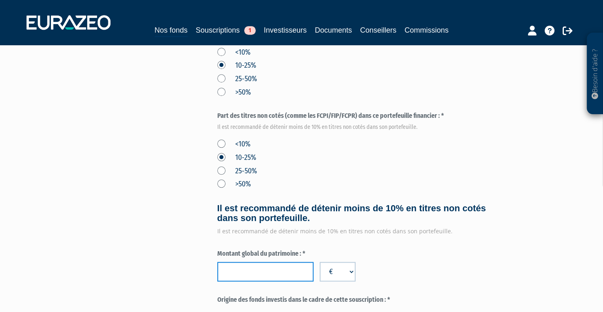
click at [265, 267] on input "number" at bounding box center [265, 272] width 96 height 20
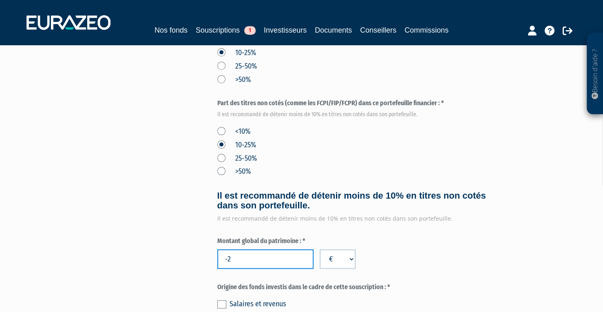
type input "-3"
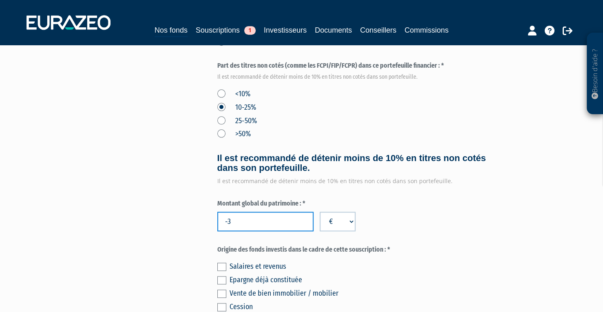
scroll to position [498, 0]
type input "680000"
click at [341, 259] on div "Salaires et revenus Epargne déjà constituée Vente de bien immobilier / mobilier…" at bounding box center [361, 291] width 288 height 67
click at [223, 266] on label at bounding box center [221, 266] width 9 height 8
click at [0, 0] on input "checkbox" at bounding box center [0, 0] width 0 height 0
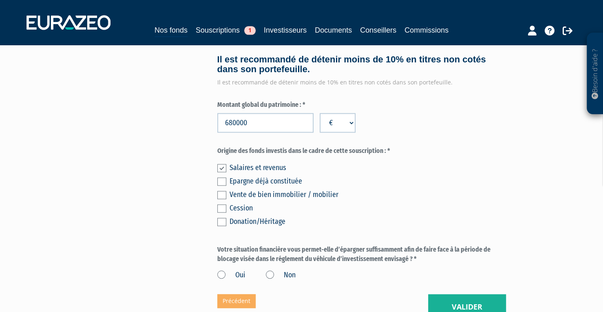
scroll to position [598, 0]
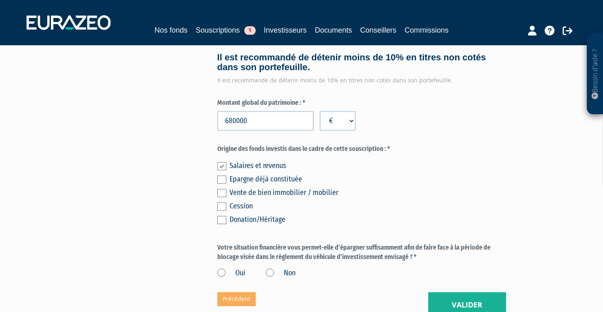
click at [219, 182] on label at bounding box center [221, 179] width 9 height 8
click at [0, 0] on input "checkbox" at bounding box center [0, 0] width 0 height 0
click at [222, 166] on label at bounding box center [221, 166] width 9 height 8
click at [0, 0] on input "checkbox" at bounding box center [0, 0] width 0 height 0
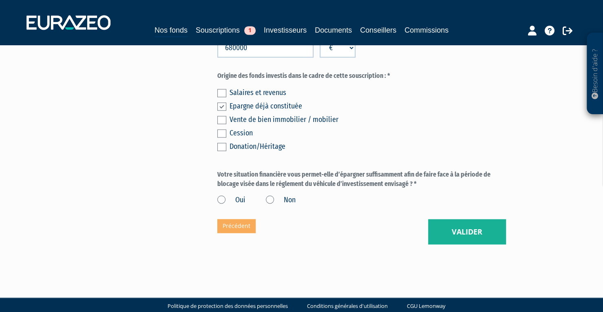
scroll to position [672, 0]
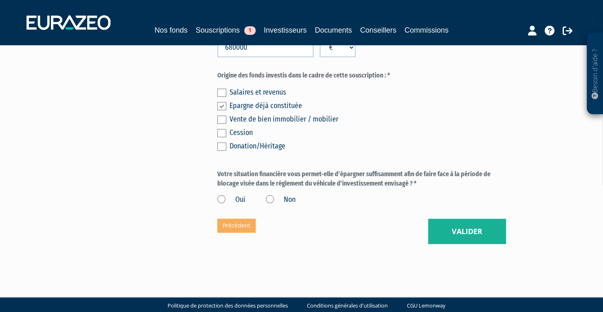
click at [222, 202] on label "Oui" at bounding box center [231, 199] width 28 height 11
click at [0, 0] on input "Oui" at bounding box center [0, 0] width 0 height 0
click at [451, 232] on button "Valider" at bounding box center [467, 230] width 78 height 25
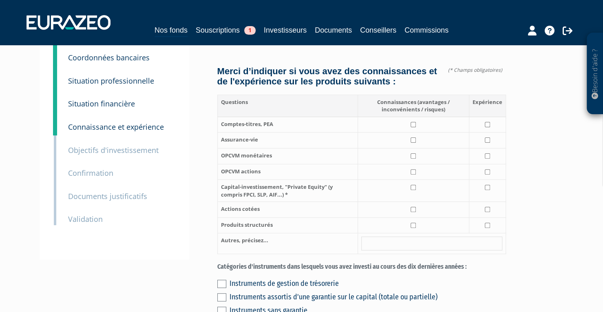
scroll to position [71, 0]
click at [414, 127] on input "checkbox" at bounding box center [412, 123] width 5 height 5
checkbox input "true"
click at [487, 142] on input "checkbox" at bounding box center [486, 139] width 5 height 5
checkbox input "true"
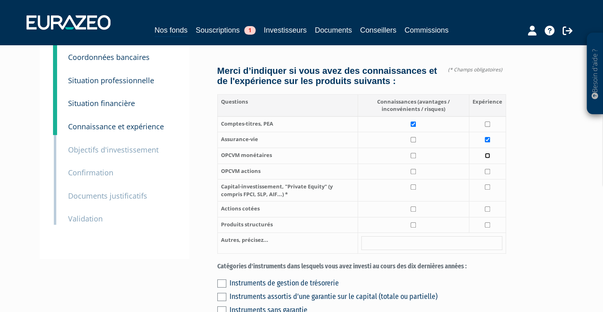
click at [487, 158] on input "checkbox" at bounding box center [486, 155] width 5 height 5
checkbox input "true"
click at [488, 174] on input "checkbox" at bounding box center [486, 171] width 5 height 5
checkbox input "true"
click at [416, 189] on input "checkbox" at bounding box center [412, 186] width 5 height 5
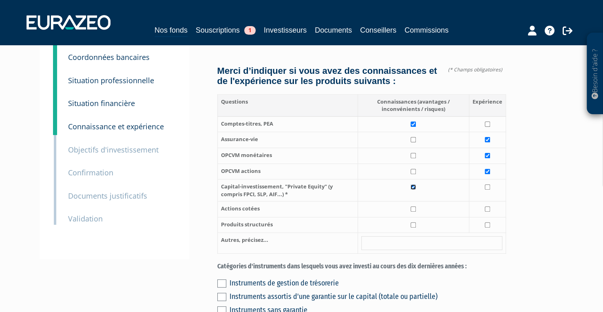
checkbox input "true"
click at [414, 211] on input "checkbox" at bounding box center [412, 208] width 5 height 5
checkbox input "true"
click at [413, 227] on input "checkbox" at bounding box center [412, 224] width 5 height 5
checkbox input "true"
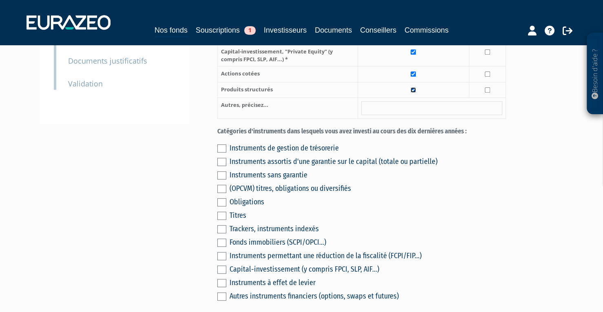
scroll to position [212, 0]
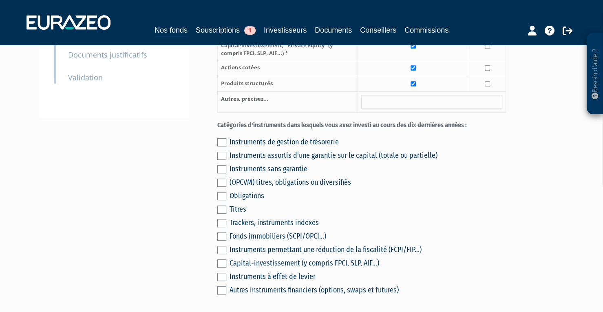
click at [222, 187] on label at bounding box center [221, 182] width 9 height 8
click at [0, 0] on input "checkbox" at bounding box center [0, 0] width 0 height 0
click at [222, 187] on label at bounding box center [221, 182] width 9 height 8
click at [0, 0] on input "checkbox" at bounding box center [0, 0] width 0 height 0
click at [222, 187] on label at bounding box center [221, 182] width 9 height 8
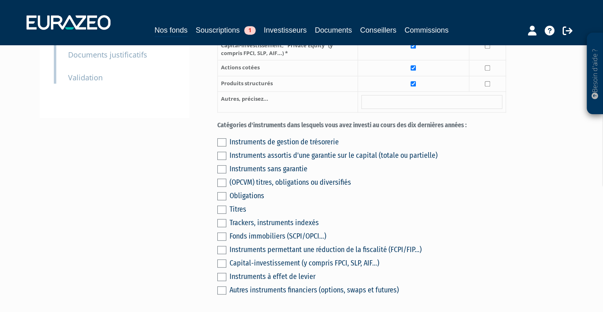
click at [0, 0] on input "checkbox" at bounding box center [0, 0] width 0 height 0
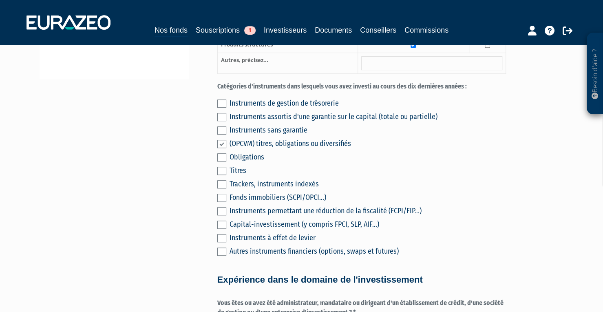
scroll to position [251, 0]
click at [220, 201] on label at bounding box center [221, 197] width 9 height 8
click at [0, 0] on input "checkbox" at bounding box center [0, 0] width 0 height 0
click at [220, 107] on label at bounding box center [221, 103] width 9 height 8
click at [0, 0] on input "checkbox" at bounding box center [0, 0] width 0 height 0
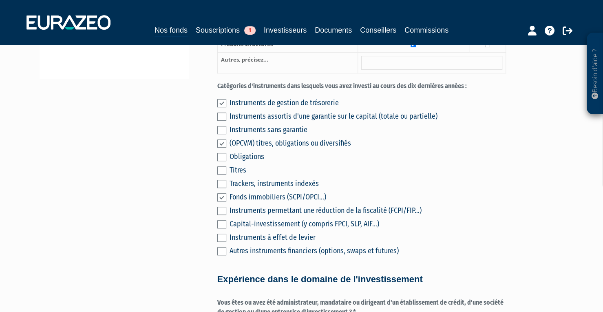
click at [221, 121] on label at bounding box center [221, 116] width 9 height 8
click at [0, 0] on input "checkbox" at bounding box center [0, 0] width 0 height 0
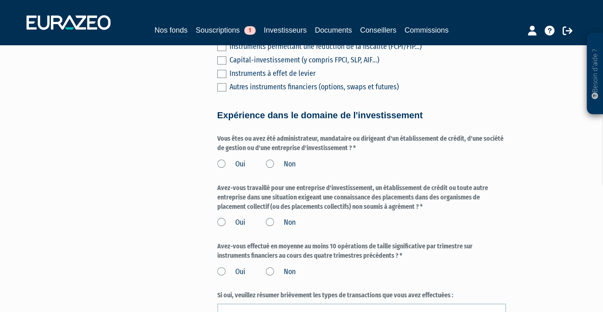
scroll to position [415, 0]
click at [270, 169] on label "Non" at bounding box center [281, 164] width 30 height 11
click at [0, 0] on input "Non" at bounding box center [0, 0] width 0 height 0
click at [272, 227] on label "Non" at bounding box center [281, 222] width 30 height 11
click at [0, 0] on input "Non" at bounding box center [0, 0] width 0 height 0
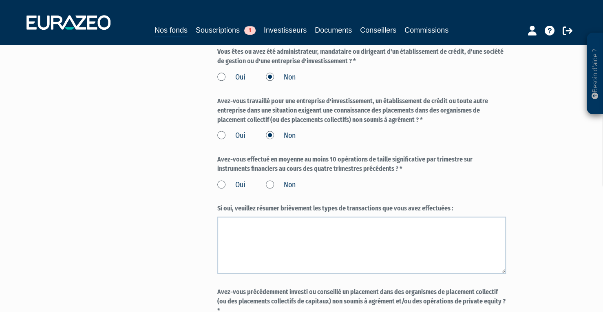
scroll to position [502, 0]
click at [272, 190] on label "Non" at bounding box center [281, 184] width 30 height 11
click at [0, 0] on input "Non" at bounding box center [0, 0] width 0 height 0
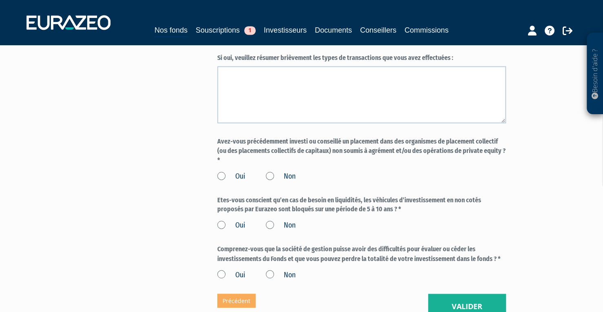
scroll to position [652, 0]
click at [271, 181] on label "Non" at bounding box center [281, 176] width 30 height 11
click at [0, 0] on input "Non" at bounding box center [0, 0] width 0 height 0
click at [270, 230] on label "Non" at bounding box center [281, 225] width 30 height 11
click at [0, 0] on input "Non" at bounding box center [0, 0] width 0 height 0
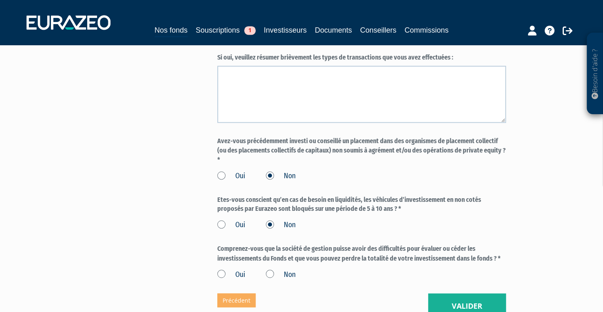
click at [270, 280] on label "Non" at bounding box center [281, 274] width 30 height 11
click at [0, 0] on input "Non" at bounding box center [0, 0] width 0 height 0
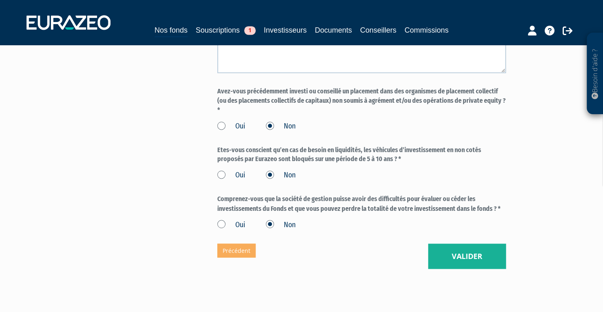
scroll to position [703, 0]
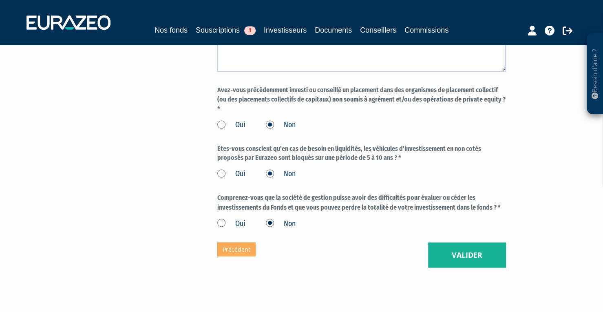
click at [221, 229] on label "Oui" at bounding box center [231, 223] width 28 height 11
click at [0, 0] on input "Oui" at bounding box center [0, 0] width 0 height 0
click at [445, 263] on button "Valider" at bounding box center [467, 254] width 78 height 25
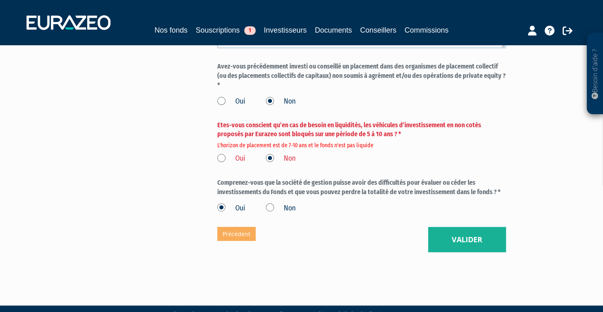
scroll to position [728, 0]
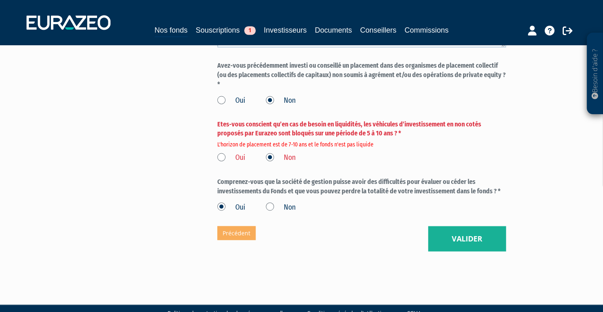
click at [222, 163] on label "Oui" at bounding box center [231, 157] width 28 height 11
click at [0, 0] on input "Oui" at bounding box center [0, 0] width 0 height 0
click at [463, 250] on button "Valider" at bounding box center [467, 238] width 78 height 25
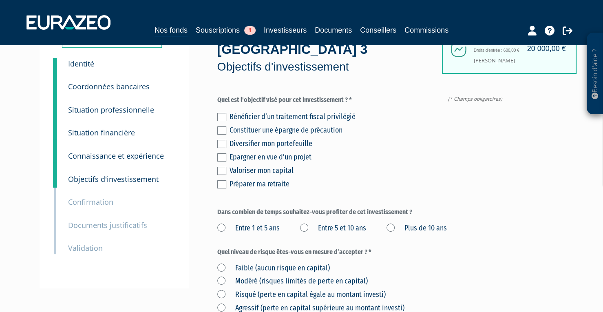
scroll to position [42, 0]
click at [223, 119] on label at bounding box center [221, 116] width 9 height 8
click at [0, 0] on input "checkbox" at bounding box center [0, 0] width 0 height 0
click at [223, 131] on label at bounding box center [221, 130] width 9 height 8
click at [0, 0] on input "checkbox" at bounding box center [0, 0] width 0 height 0
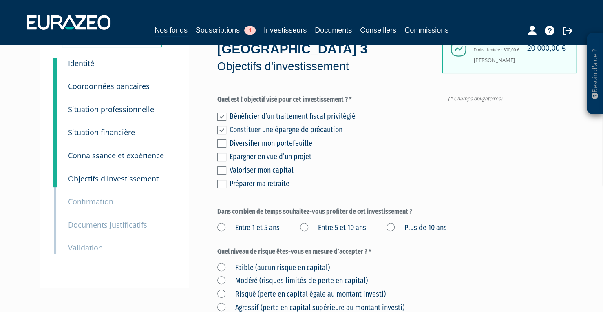
click at [222, 145] on label at bounding box center [221, 143] width 9 height 8
click at [0, 0] on input "checkbox" at bounding box center [0, 0] width 0 height 0
click at [223, 169] on label at bounding box center [221, 170] width 9 height 8
click at [0, 0] on input "checkbox" at bounding box center [0, 0] width 0 height 0
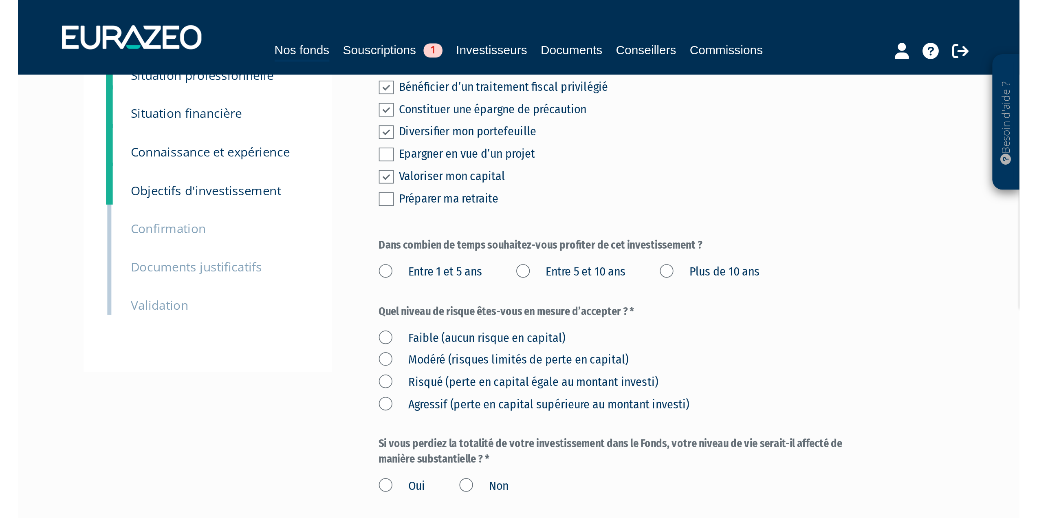
scroll to position [53, 0]
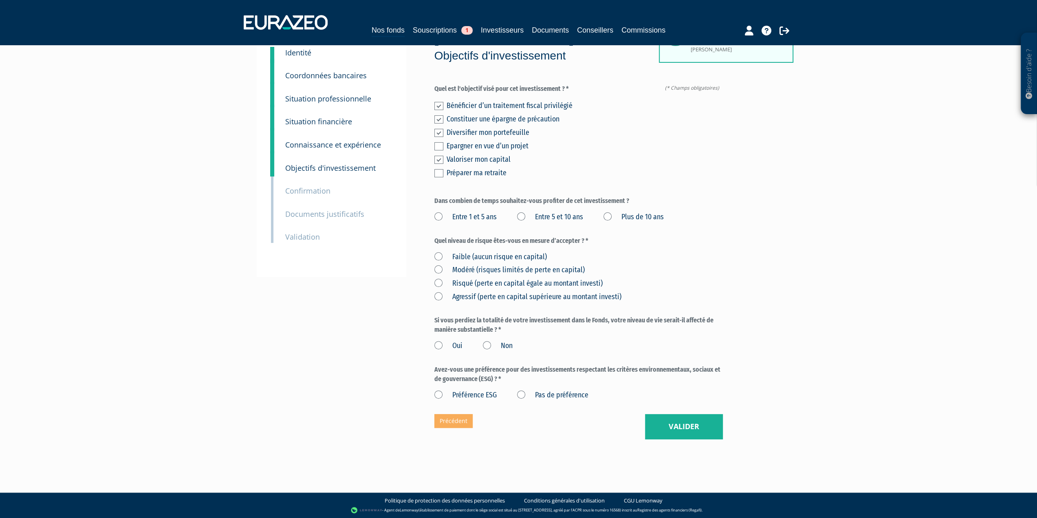
click at [521, 217] on label "Entre 5 et 10 ans" at bounding box center [550, 217] width 66 height 11
click at [0, 0] on ans "Entre 5 et 10 ans" at bounding box center [0, 0] width 0 height 0
click at [440, 270] on label "Modéré (risques limités de perte en capital)" at bounding box center [509, 270] width 150 height 11
click at [0, 0] on capital\) "Modéré (risques limités de perte en capital)" at bounding box center [0, 0] width 0 height 0
click at [487, 311] on label "Non" at bounding box center [498, 346] width 30 height 11
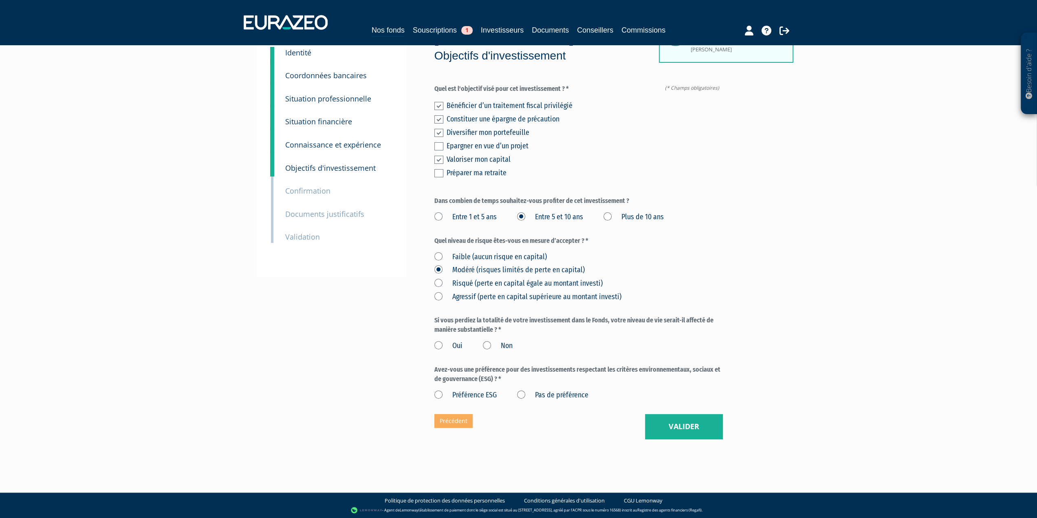
click at [0, 0] on input "Non" at bounding box center [0, 0] width 0 height 0
click at [521, 311] on label "Pas de préférence" at bounding box center [552, 395] width 71 height 11
click at [0, 0] on préférence "Pas de préférence" at bounding box center [0, 0] width 0 height 0
click at [602, 311] on button "Valider" at bounding box center [684, 426] width 78 height 25
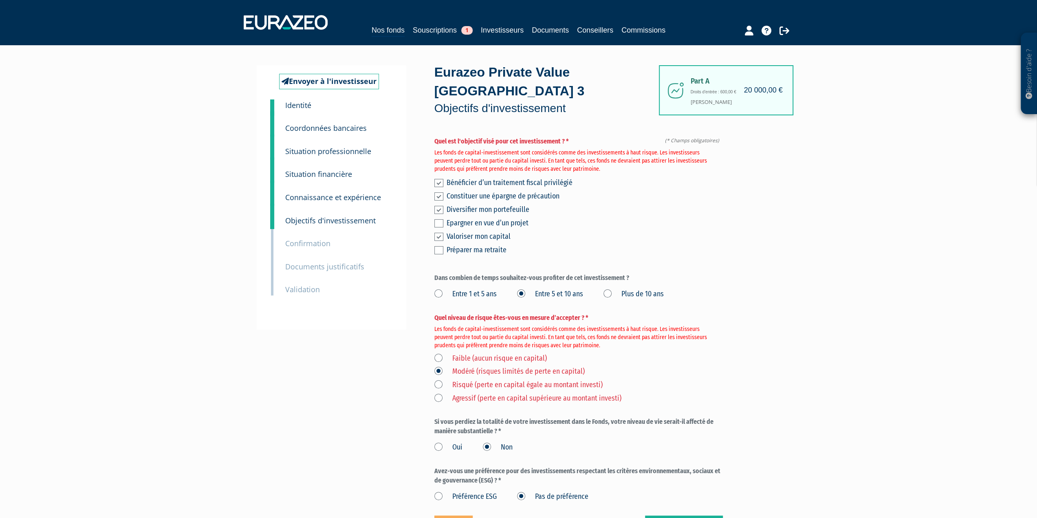
click at [437, 384] on label "Risqué (perte en capital égale au montant investi)" at bounding box center [518, 385] width 168 height 11
click at [0, 0] on investi\) "Risqué (perte en capital égale au montant investi)" at bounding box center [0, 0] width 0 height 0
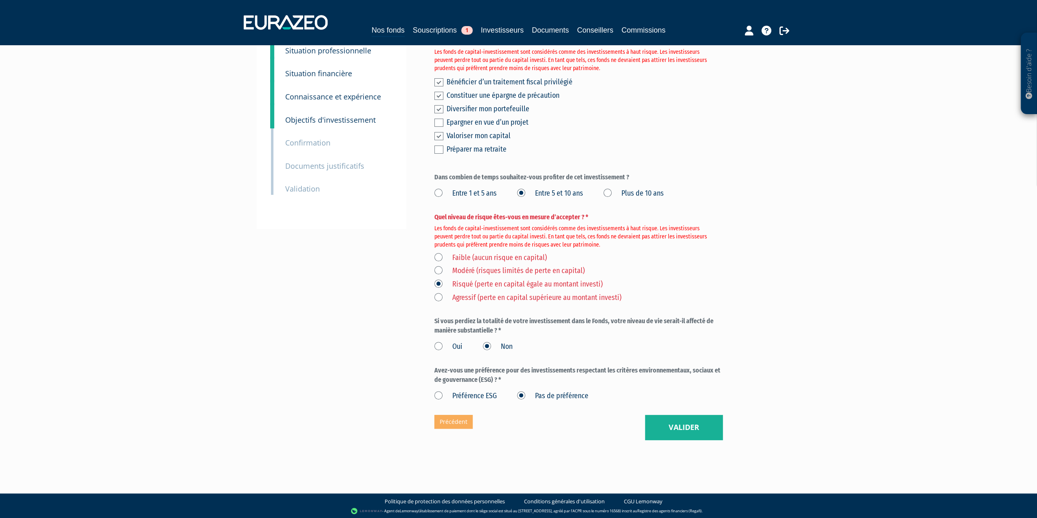
scroll to position [101, 0]
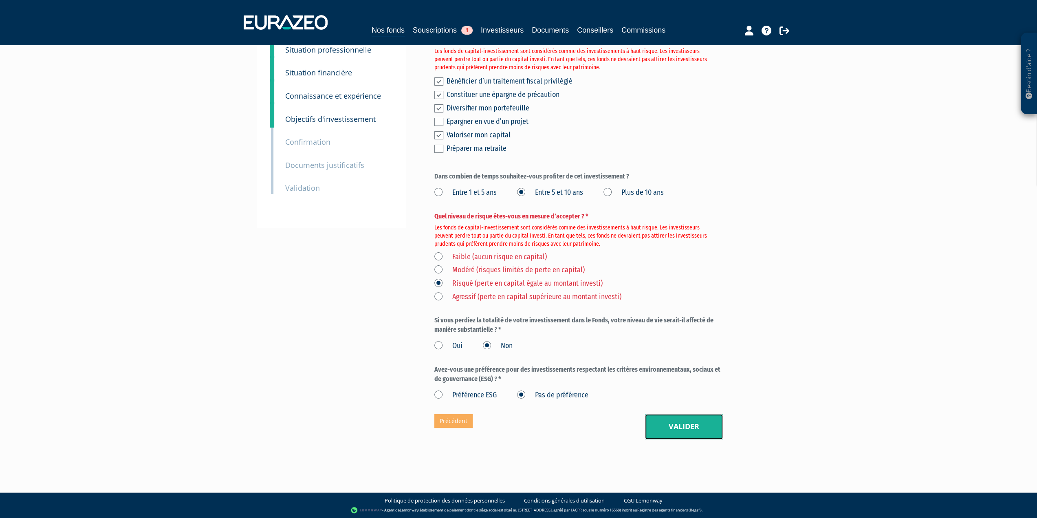
click at [681, 426] on button "Valider" at bounding box center [684, 426] width 78 height 25
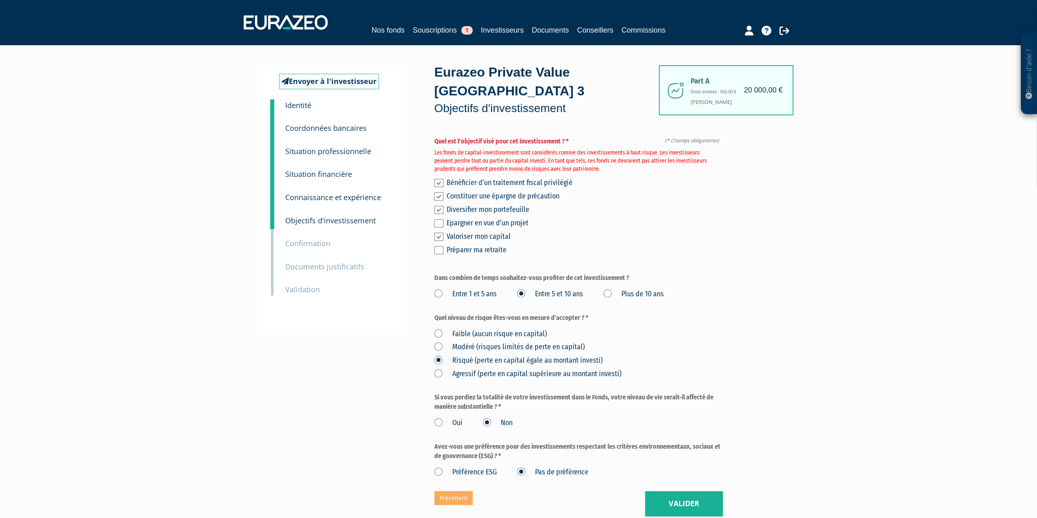
click at [440, 197] on label at bounding box center [438, 196] width 9 height 8
click at [0, 0] on input "checkbox" at bounding box center [0, 0] width 0 height 0
click at [672, 500] on button "Valider" at bounding box center [684, 503] width 78 height 25
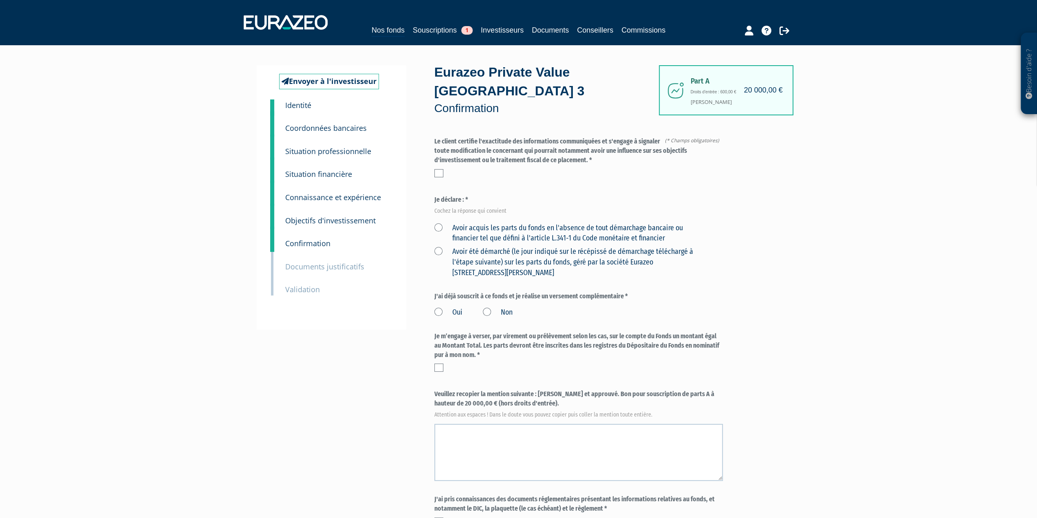
click at [436, 173] on label at bounding box center [438, 173] width 9 height 8
click at [0, 0] on input "checkbox" at bounding box center [0, 0] width 0 height 0
click at [438, 227] on label "Avoir acquis les parts du fonds en l'absence de tout démarchage bancaire ou fin…" at bounding box center [568, 233] width 269 height 21
click at [0, 0] on financier "Avoir acquis les parts du fonds en l'absence de tout démarchage bancaire ou fin…" at bounding box center [0, 0] width 0 height 0
click at [487, 310] on label "Non" at bounding box center [498, 312] width 30 height 11
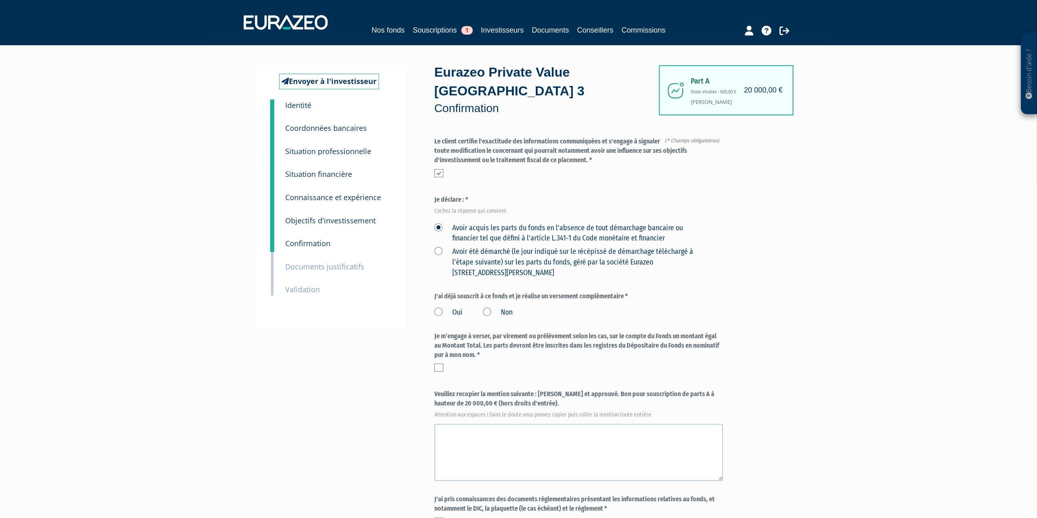
click at [0, 0] on input "Non" at bounding box center [0, 0] width 0 height 0
click at [440, 368] on label at bounding box center [438, 367] width 9 height 8
click at [0, 0] on input "checkbox" at bounding box center [0, 0] width 0 height 0
click at [491, 435] on textarea at bounding box center [578, 452] width 288 height 57
click at [538, 394] on label "Veuillez recopier la mention suivante : [PERSON_NAME] et approuvé. Bon pour sou…" at bounding box center [578, 403] width 288 height 27
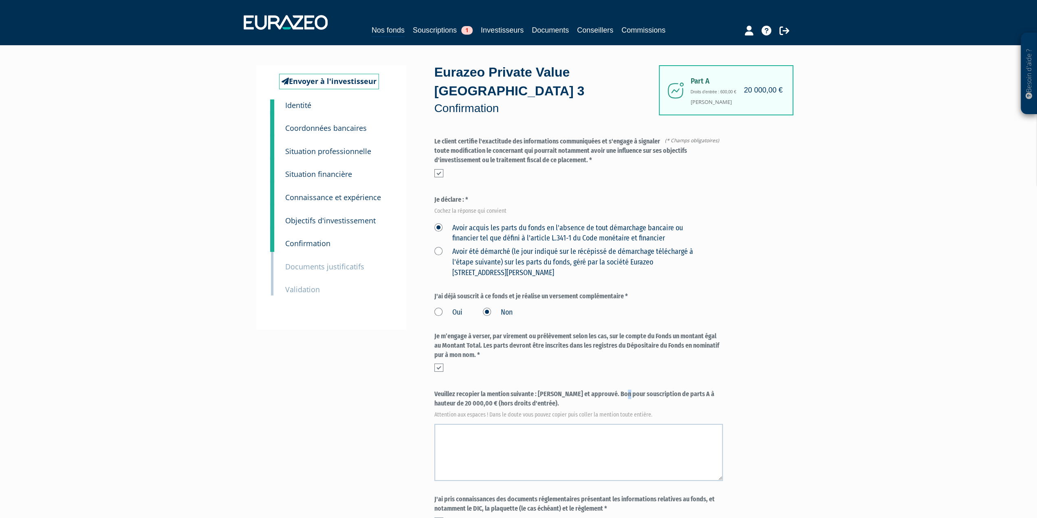
drag, startPoint x: 537, startPoint y: 395, endPoint x: 522, endPoint y: 404, distance: 17.8
click at [522, 404] on label "Veuillez recopier la mention suivante : [PERSON_NAME] et approuvé. Bon pour sou…" at bounding box center [578, 403] width 288 height 27
copy label "[PERSON_NAME] et approuvé. Bon pour souscription de parts A à hauteur de 20 000…"
click at [479, 436] on textarea at bounding box center [578, 452] width 288 height 57
paste textarea "[PERSON_NAME] et approuvé. Bon pour souscription de parts A à hauteur de 20 000…"
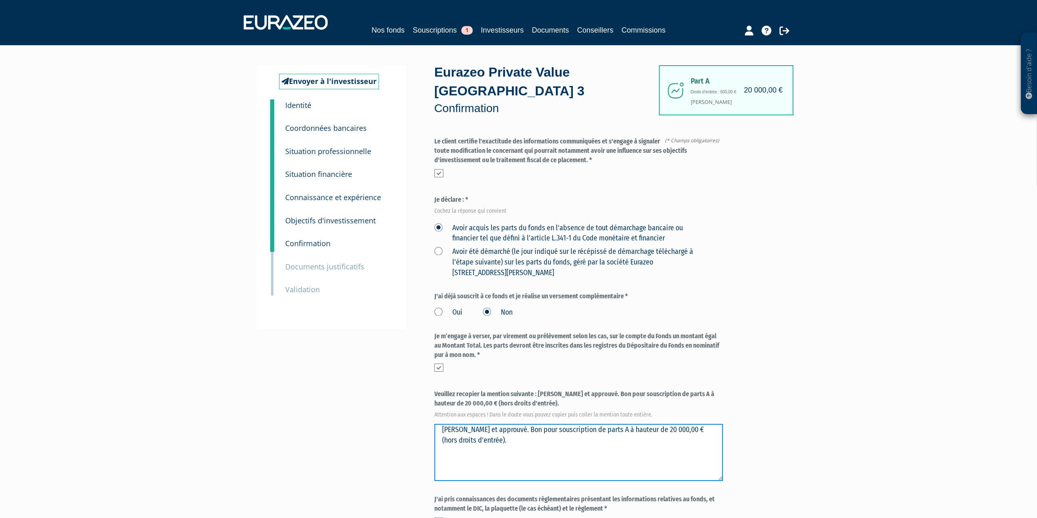
click at [482, 431] on textarea at bounding box center [578, 452] width 288 height 57
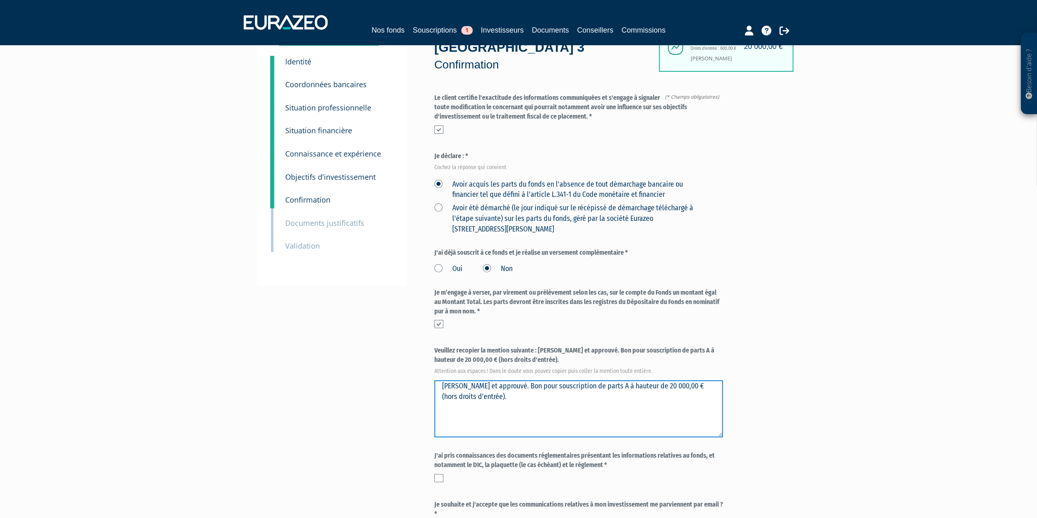
scroll to position [81, 0]
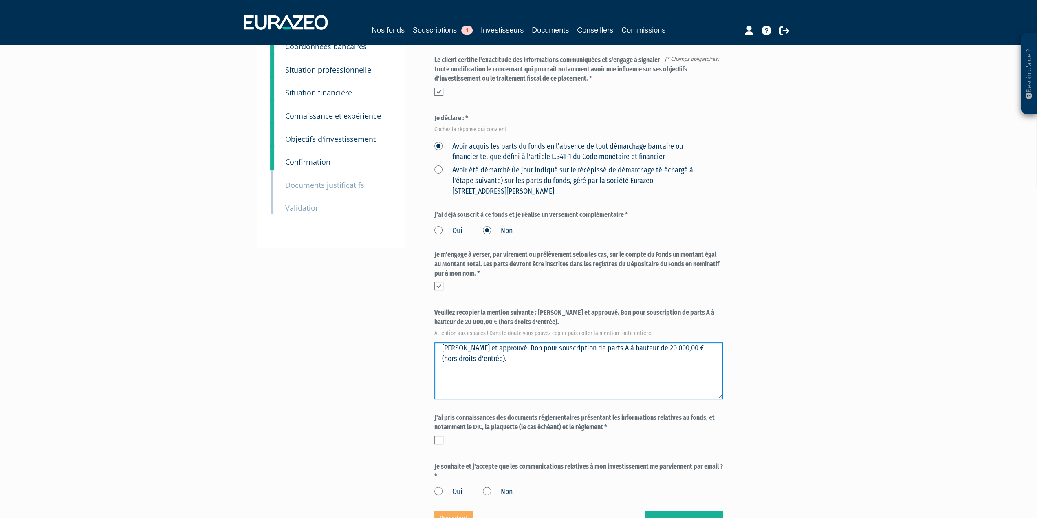
type textarea "[PERSON_NAME] et approuvé. Bon pour souscription de parts A à hauteur de 20 000…"
click at [440, 443] on label at bounding box center [438, 440] width 9 height 8
click at [0, 0] on input "checkbox" at bounding box center [0, 0] width 0 height 0
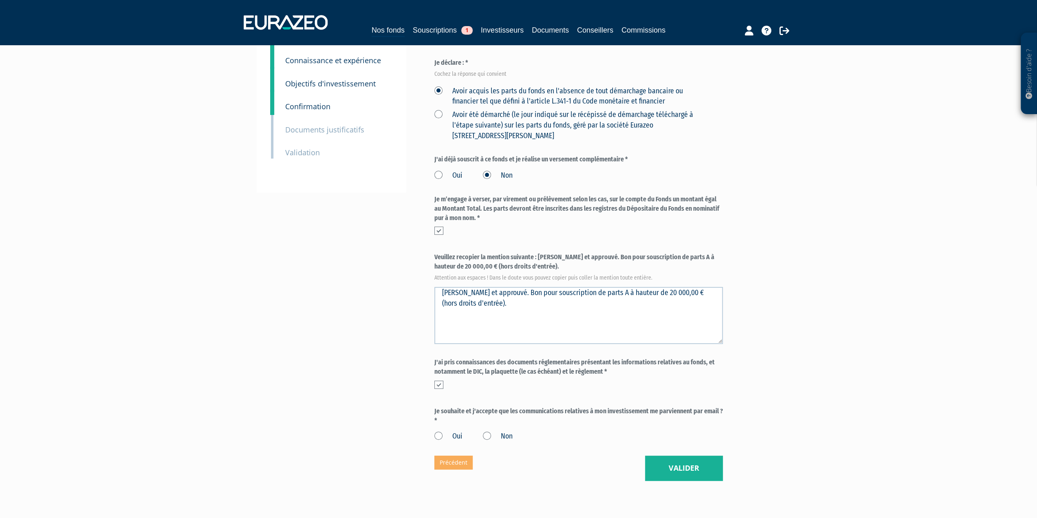
scroll to position [163, 0]
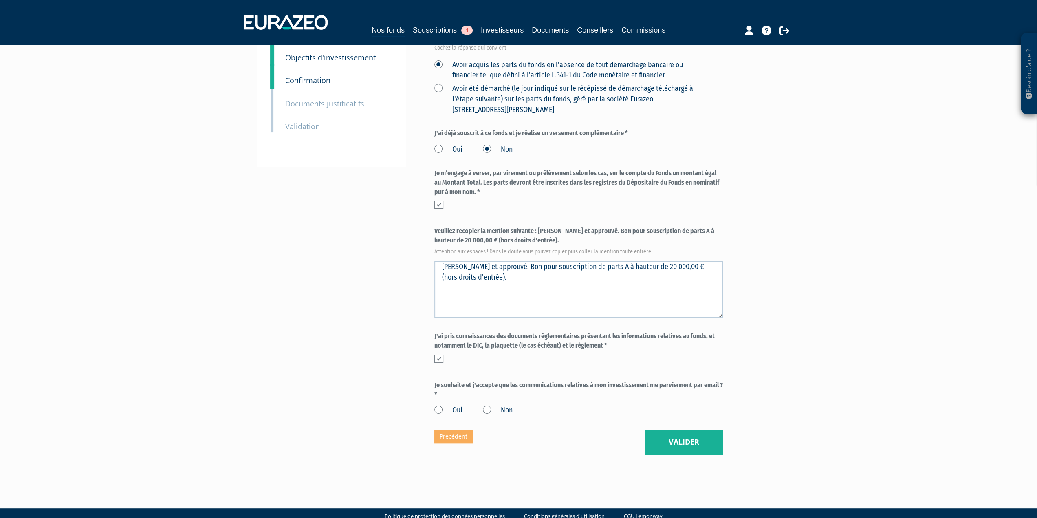
click at [442, 407] on label "Oui" at bounding box center [448, 410] width 28 height 11
click at [0, 0] on input "Oui" at bounding box center [0, 0] width 0 height 0
click at [662, 440] on button "Valider" at bounding box center [684, 441] width 78 height 25
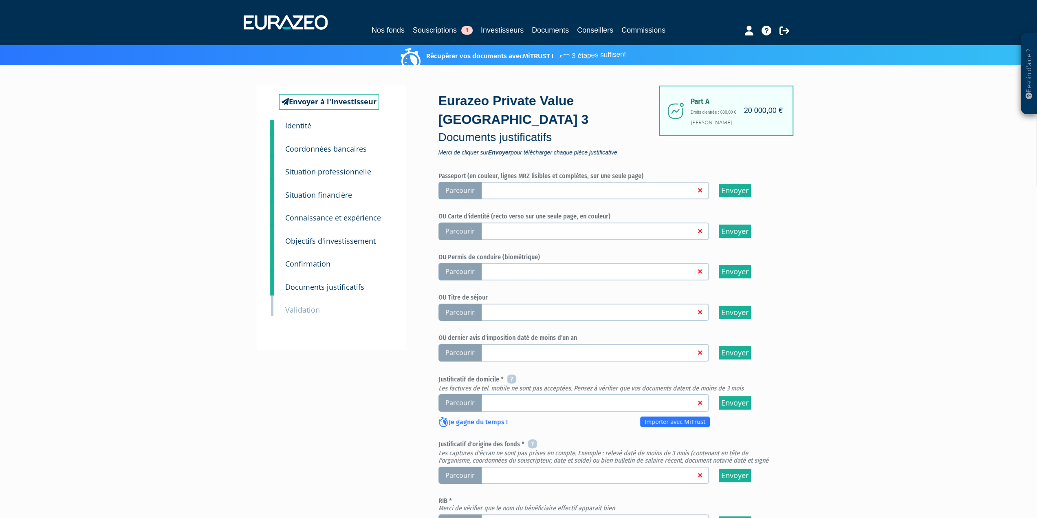
click at [464, 186] on span "Parcourir" at bounding box center [459, 191] width 43 height 18
click at [0, 0] on input "Parcourir" at bounding box center [0, 0] width 0 height 0
click at [469, 230] on span "Parcourir" at bounding box center [459, 231] width 43 height 18
click at [0, 0] on input "Parcourir" at bounding box center [0, 0] width 0 height 0
click at [593, 229] on link at bounding box center [587, 231] width 216 height 8
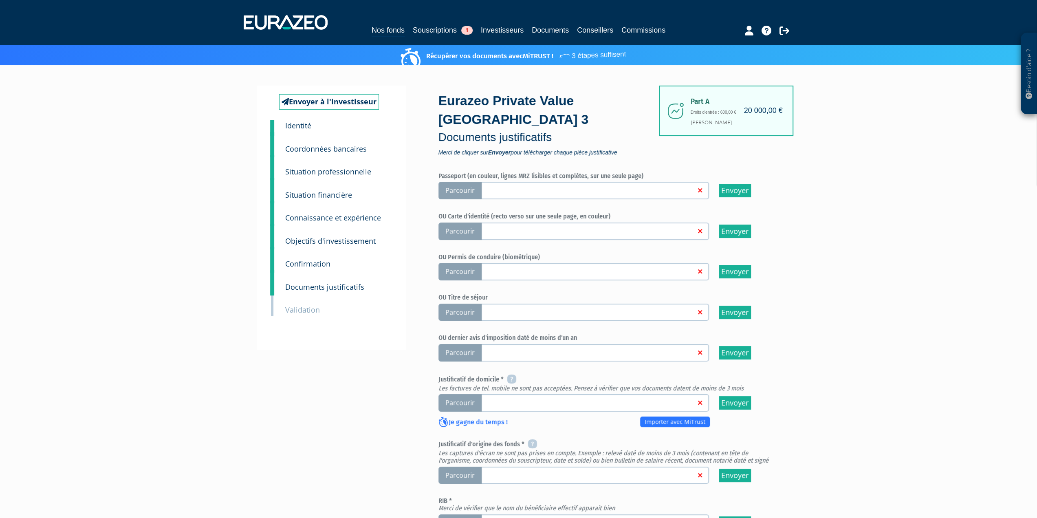
click at [0, 0] on input "Parcourir" at bounding box center [0, 0] width 0 height 0
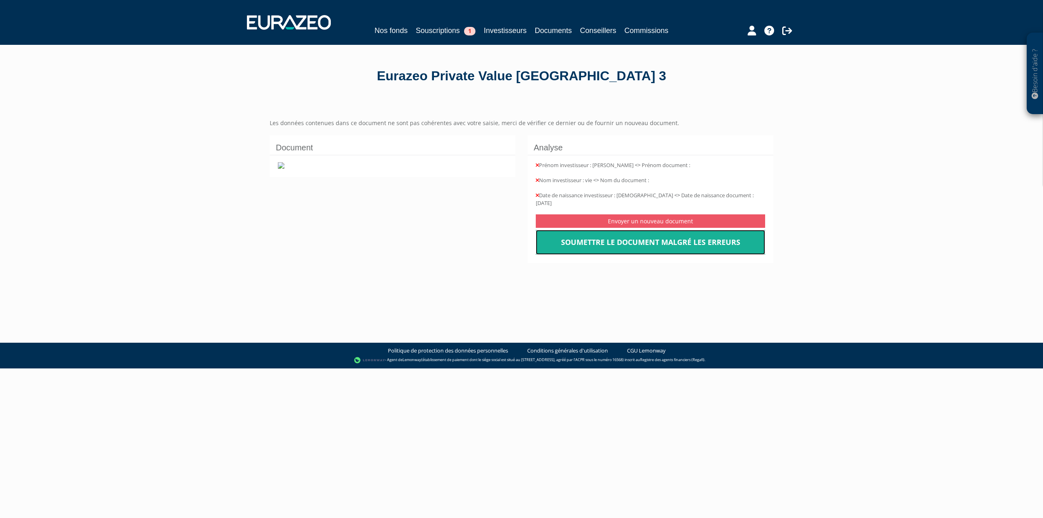
click at [598, 232] on link "Soumettre le document malgré les erreurs" at bounding box center [650, 242] width 229 height 25
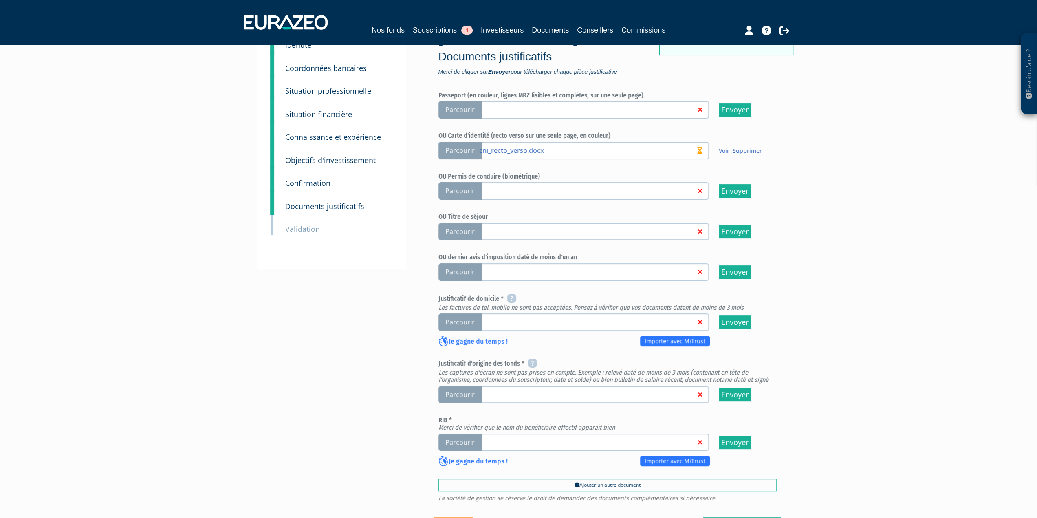
scroll to position [81, 0]
click at [502, 319] on link at bounding box center [587, 321] width 216 height 8
click at [0, 0] on input "Parcourir" at bounding box center [0, 0] width 0 height 0
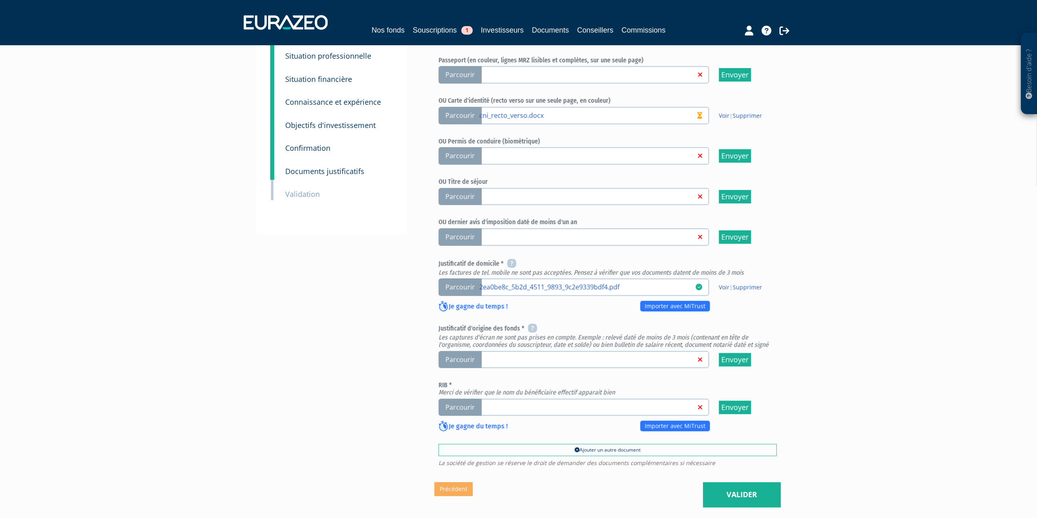
scroll to position [122, 0]
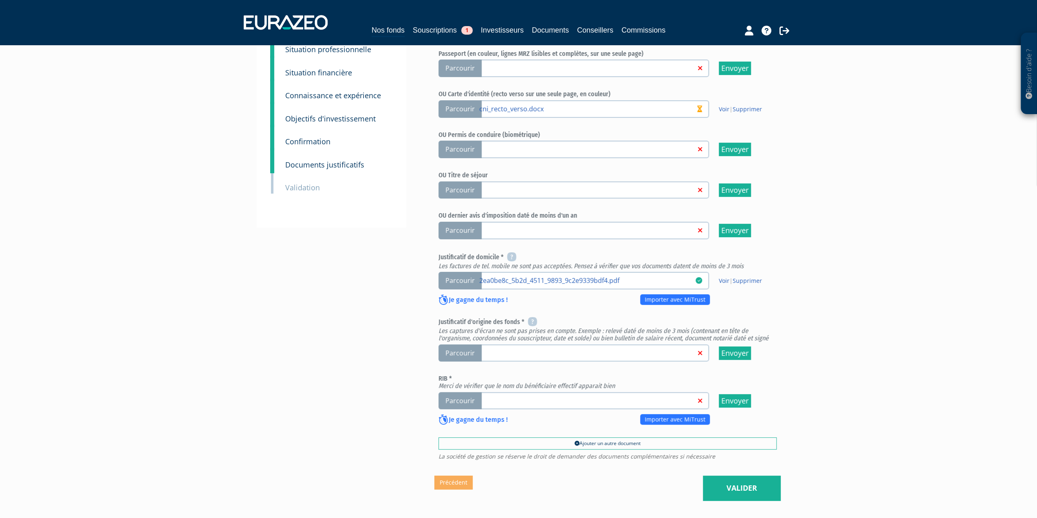
click at [480, 352] on link at bounding box center [587, 352] width 216 height 8
click at [0, 0] on input "Parcourir" at bounding box center [0, 0] width 0 height 0
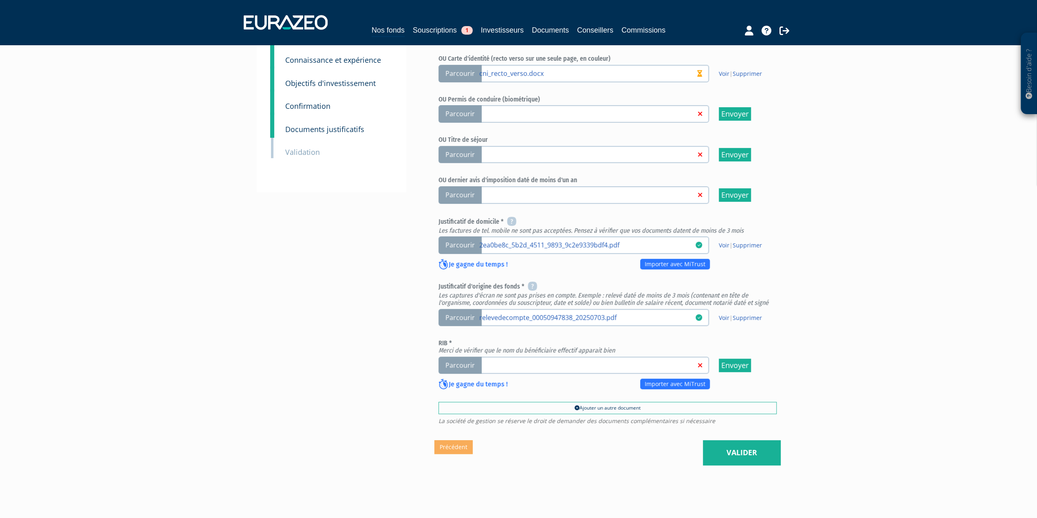
scroll to position [183, 0]
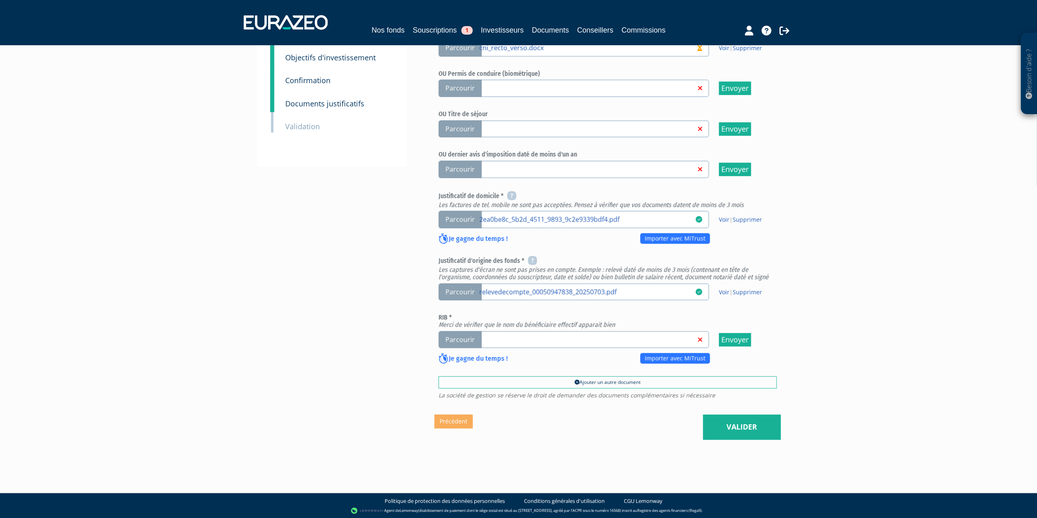
click at [502, 343] on label "Parcourir" at bounding box center [573, 340] width 271 height 18
click at [0, 0] on input "Parcourir" at bounding box center [0, 0] width 0 height 0
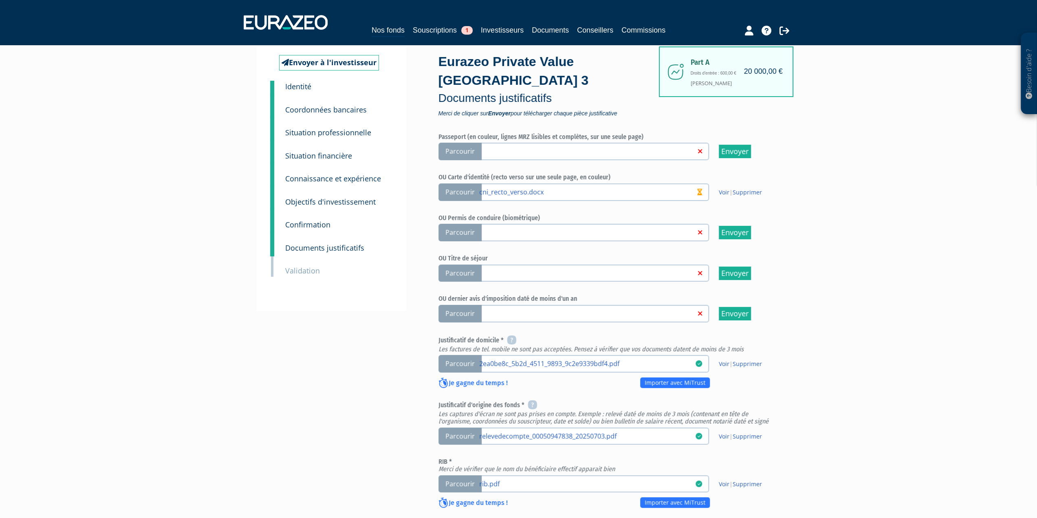
scroll to position [163, 0]
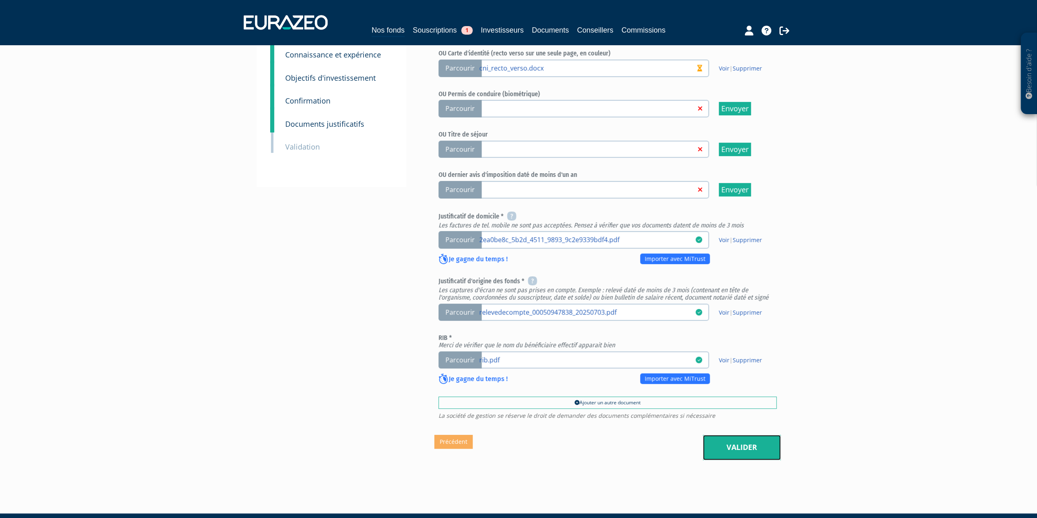
click at [731, 448] on link "Valider" at bounding box center [742, 447] width 78 height 25
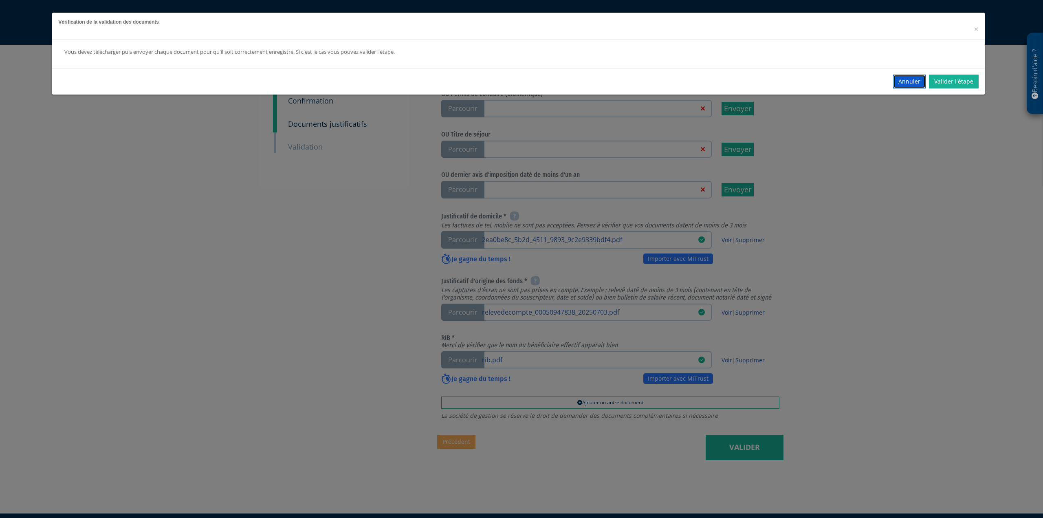
click at [901, 83] on button "Annuler" at bounding box center [909, 82] width 33 height 14
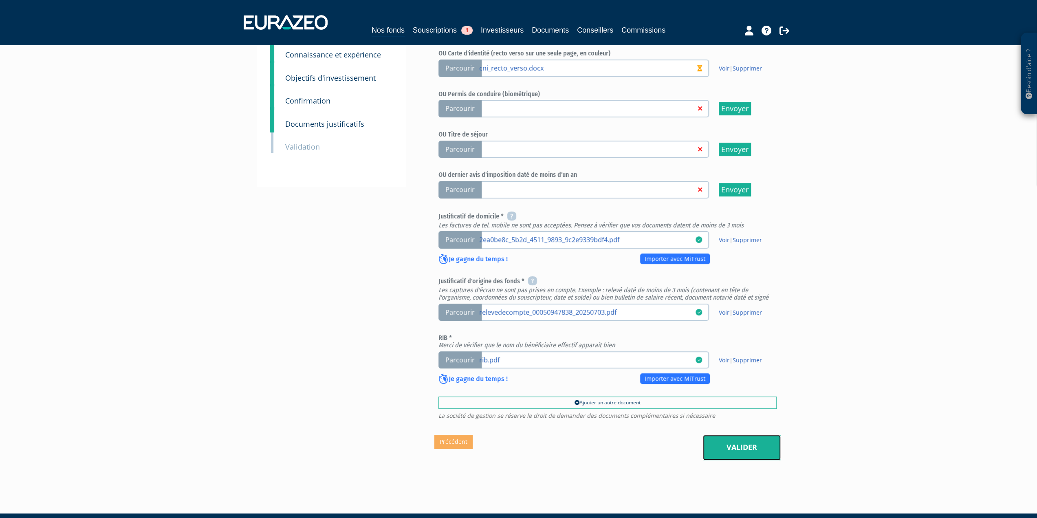
click at [735, 445] on link "Valider" at bounding box center [742, 447] width 78 height 25
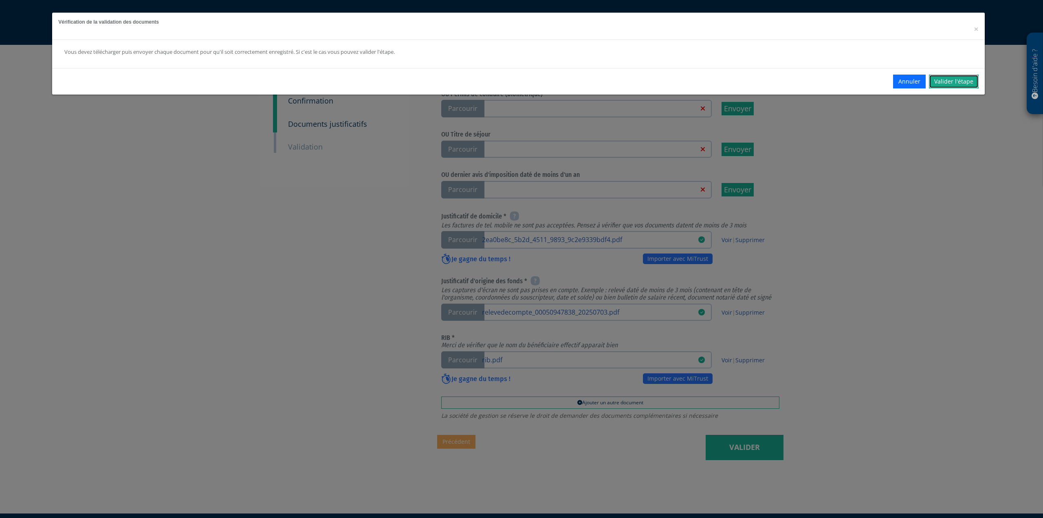
click at [960, 78] on link "Valider l'étape" at bounding box center [954, 82] width 50 height 14
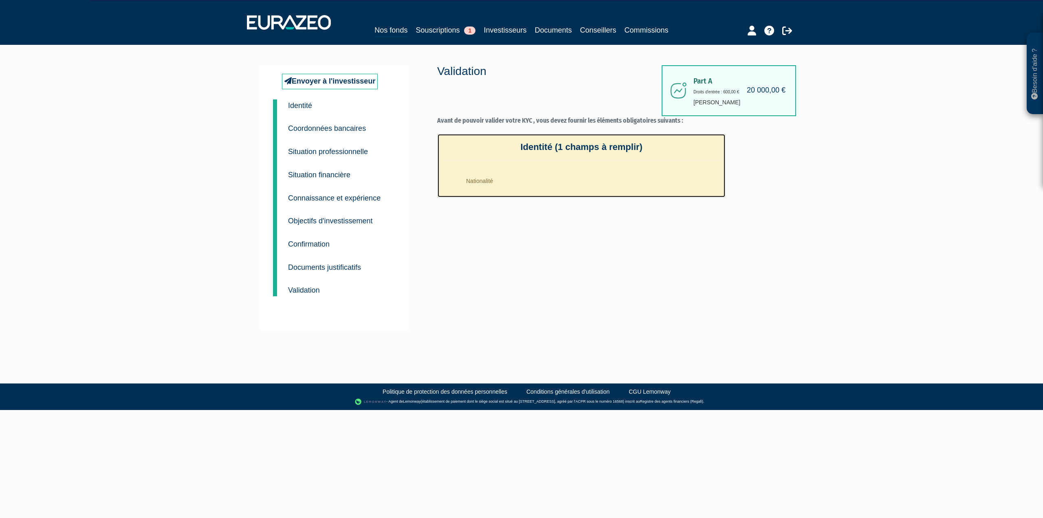
click at [482, 178] on li "Nationalité" at bounding box center [589, 179] width 259 height 20
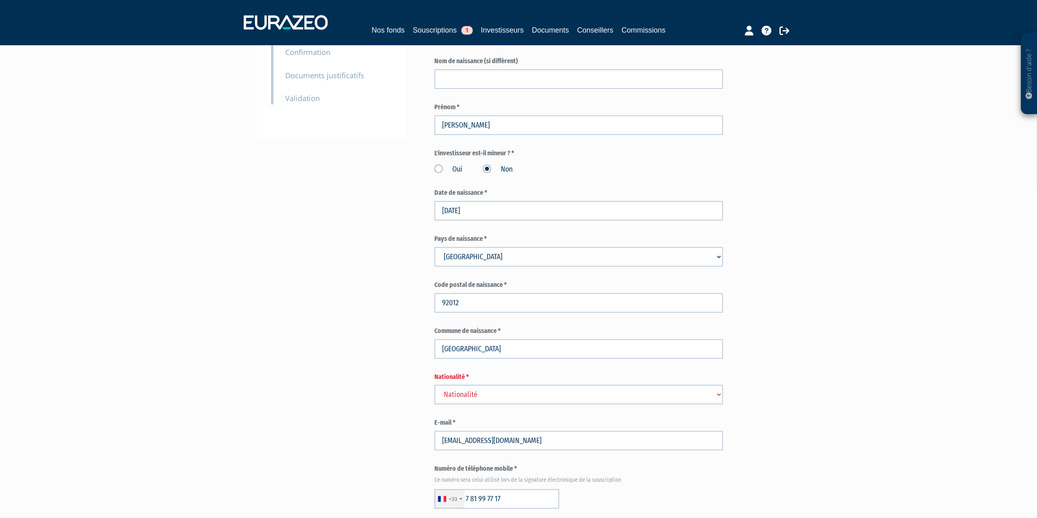
scroll to position [244, 0]
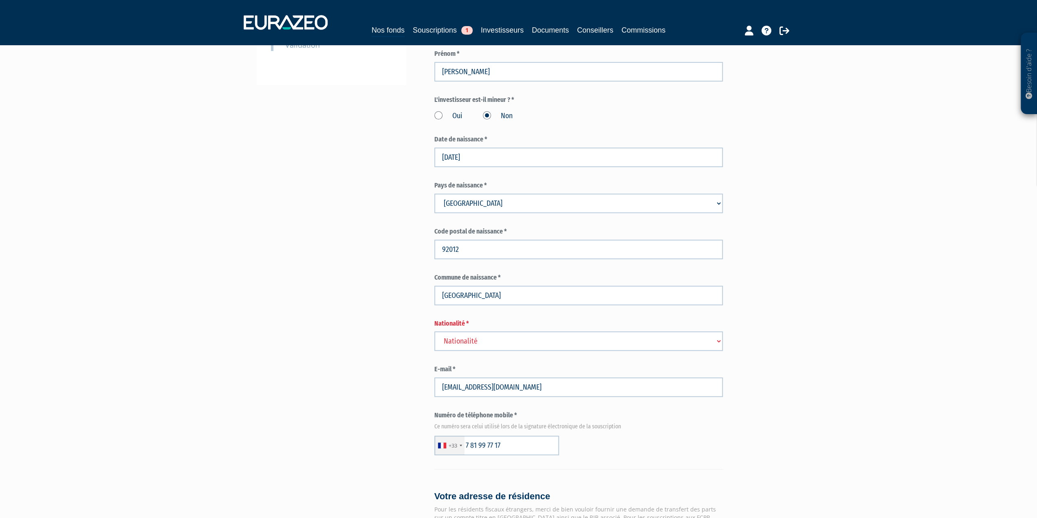
click at [475, 339] on select "Nationalité [GEOGRAPHIC_DATA] [GEOGRAPHIC_DATA] [GEOGRAPHIC_DATA] [GEOGRAPHIC_D…" at bounding box center [578, 341] width 288 height 20
select select "75"
click at [434, 331] on select "Nationalité [GEOGRAPHIC_DATA] [GEOGRAPHIC_DATA] [GEOGRAPHIC_DATA] [GEOGRAPHIC_D…" at bounding box center [578, 341] width 288 height 20
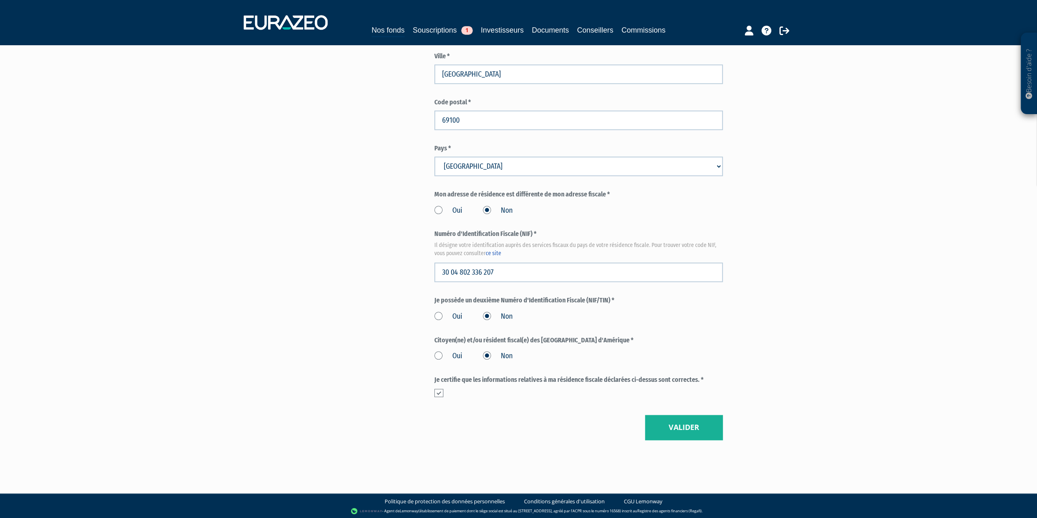
scroll to position [791, 0]
click at [672, 423] on button "Valider" at bounding box center [684, 426] width 78 height 25
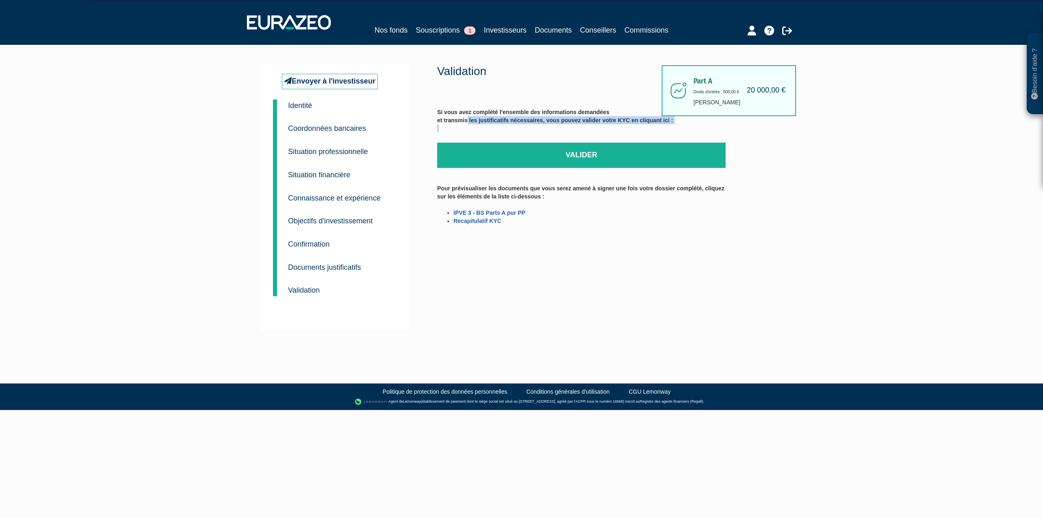
drag, startPoint x: 467, startPoint y: 120, endPoint x: 673, endPoint y: 124, distance: 206.2
click at [673, 124] on div "Si vous avez complété l'ensemble des informations demandées et transmis les jus…" at bounding box center [581, 169] width 288 height 139
drag, startPoint x: 496, startPoint y: 187, endPoint x: 631, endPoint y: 197, distance: 135.3
click at [631, 197] on label "Pour prévisualiser les documents que vous serez amené à signer une fois votre d…" at bounding box center [581, 198] width 288 height 61
drag, startPoint x: 528, startPoint y: 158, endPoint x: 592, endPoint y: 31, distance: 142.3
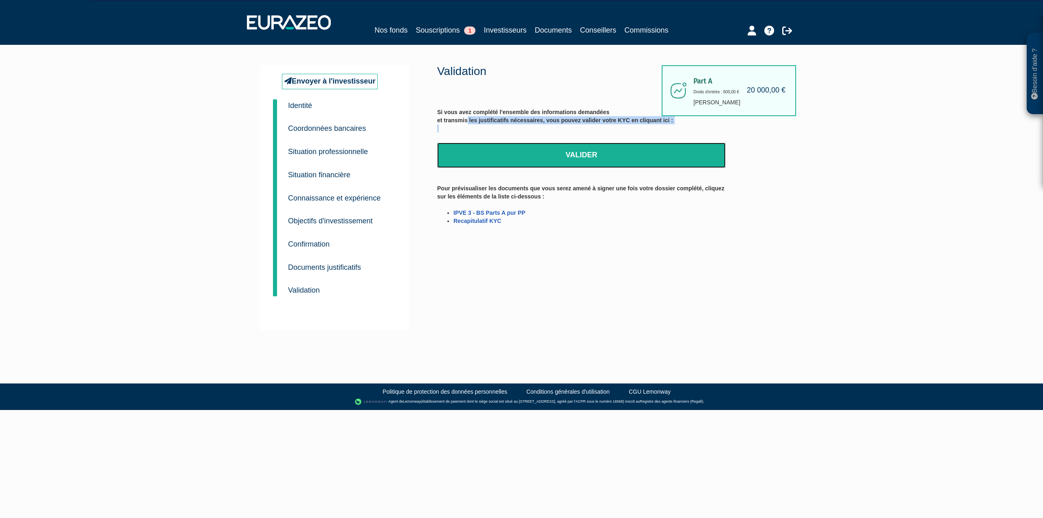
click at [528, 158] on link "Valider" at bounding box center [581, 155] width 288 height 25
drag, startPoint x: 597, startPoint y: 151, endPoint x: 555, endPoint y: 28, distance: 129.8
click at [597, 151] on link "Valider" at bounding box center [581, 155] width 288 height 25
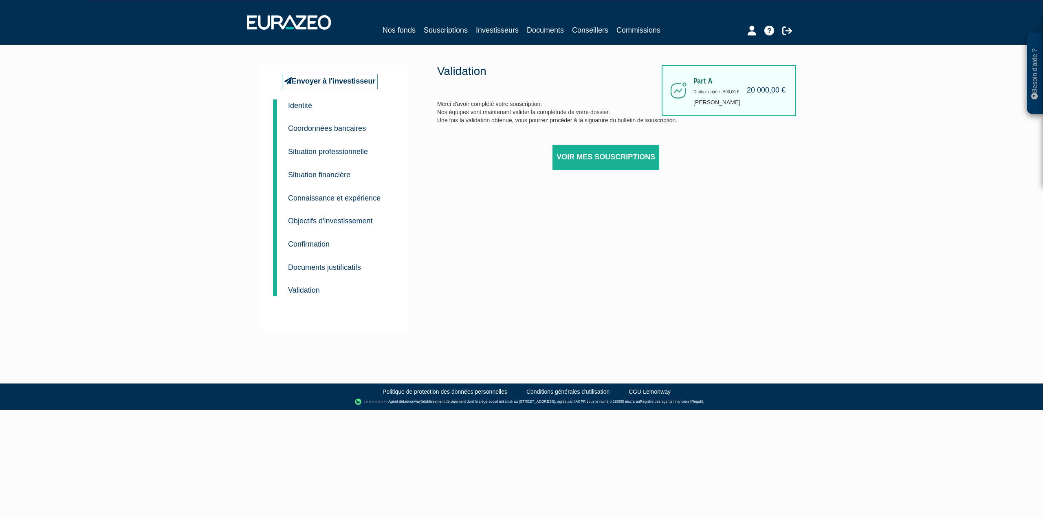
drag, startPoint x: 499, startPoint y: 114, endPoint x: 693, endPoint y: 126, distance: 193.9
click at [693, 126] on div "Validation Merci d'avoir complété votre souscription. Nos équipes vont maintena…" at bounding box center [581, 127] width 288 height 125
click at [456, 111] on div "Validation Merci d'avoir complété votre souscription. Nos équipes vont maintena…" at bounding box center [581, 127] width 288 height 125
drag, startPoint x: 477, startPoint y: 112, endPoint x: 663, endPoint y: 128, distance: 186.5
click at [693, 121] on div "Validation Merci d'avoir complété votre souscription. Nos équipes vont maintena…" at bounding box center [581, 127] width 288 height 125
